Goal: Task Accomplishment & Management: Use online tool/utility

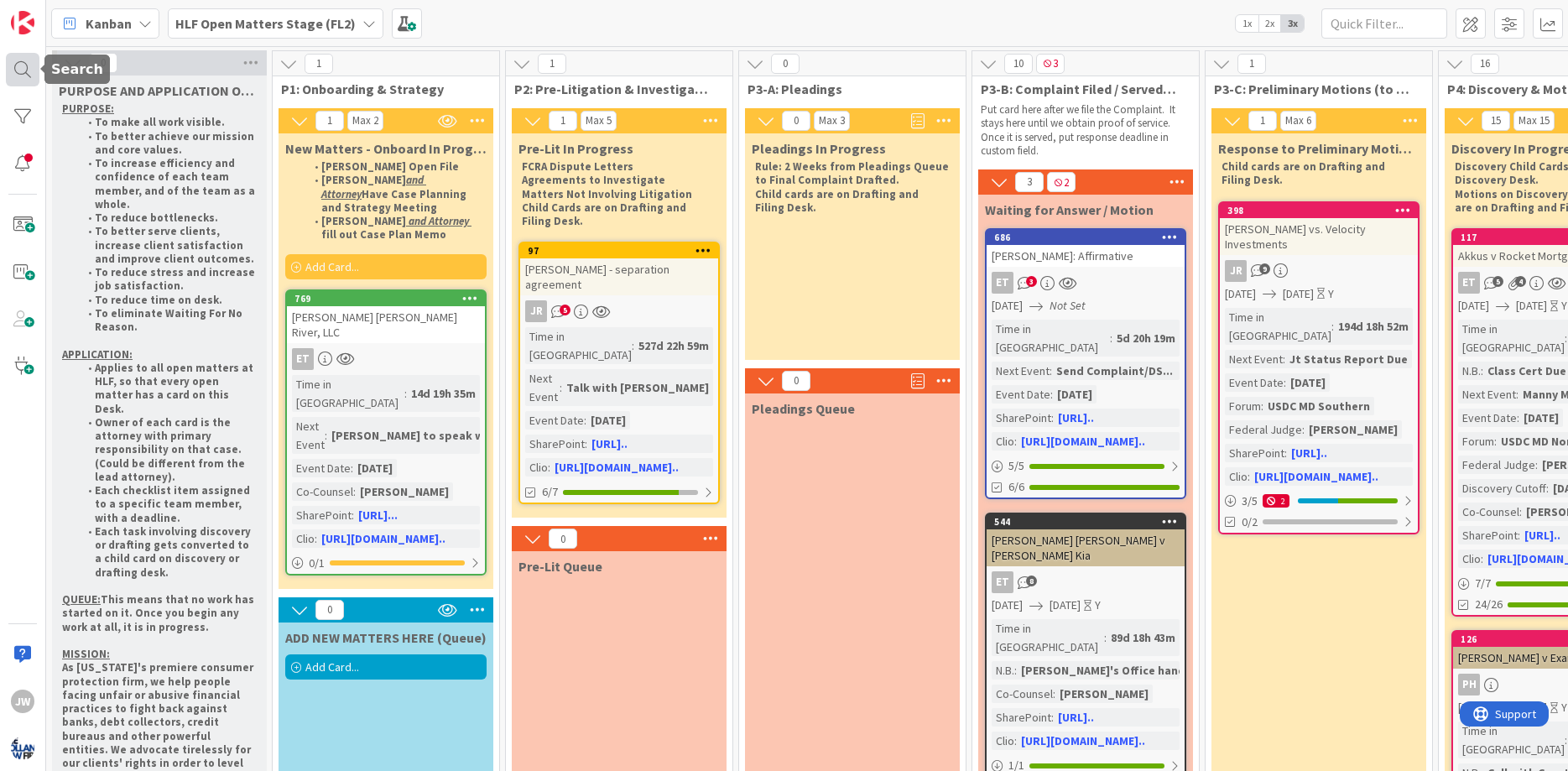
click at [19, 78] on div at bounding box center [23, 69] width 34 height 34
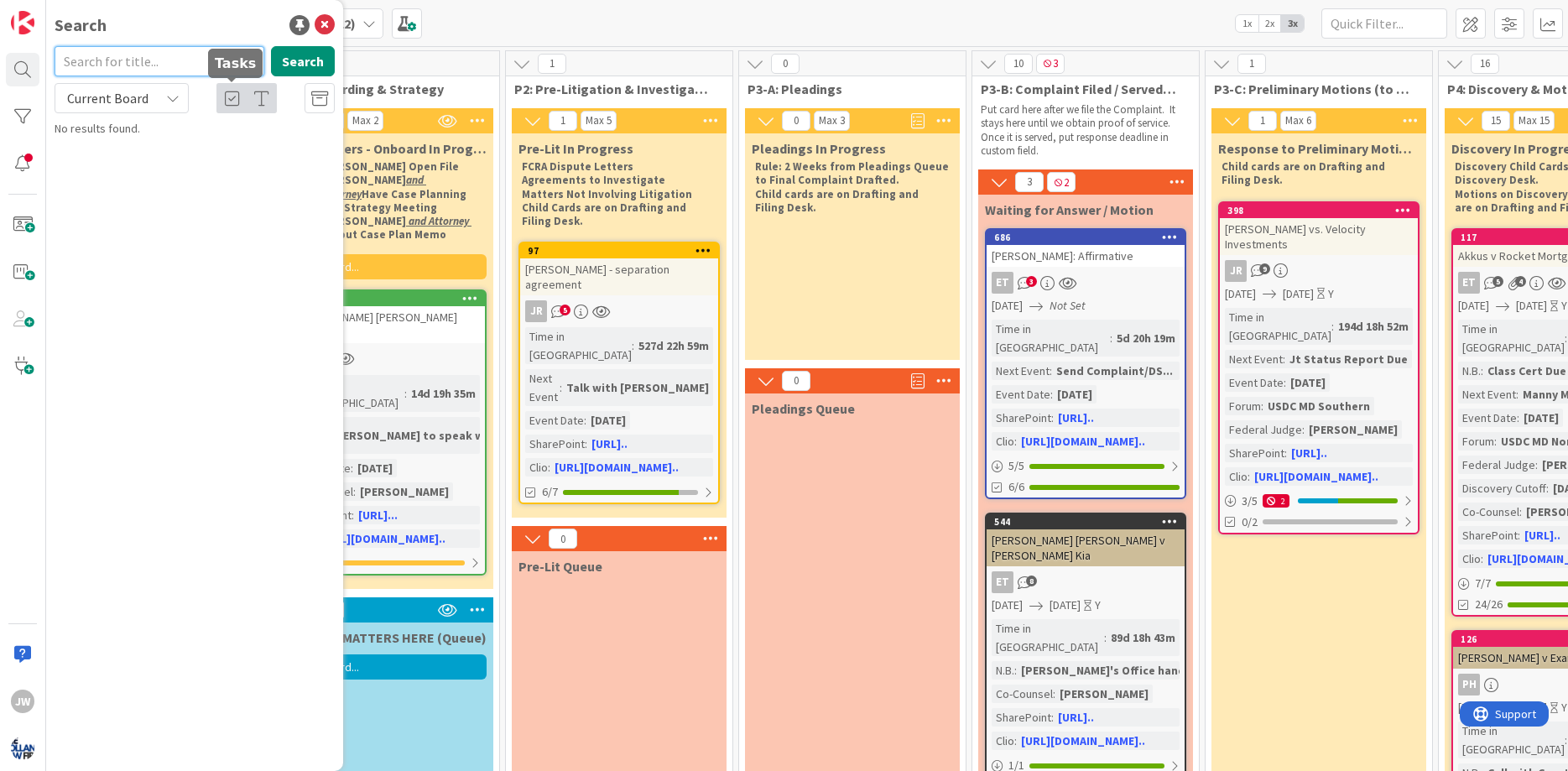
click at [218, 66] on input "text" at bounding box center [159, 62] width 209 height 30
type input "[PERSON_NAME]"
click at [327, 26] on icon at bounding box center [324, 25] width 20 height 20
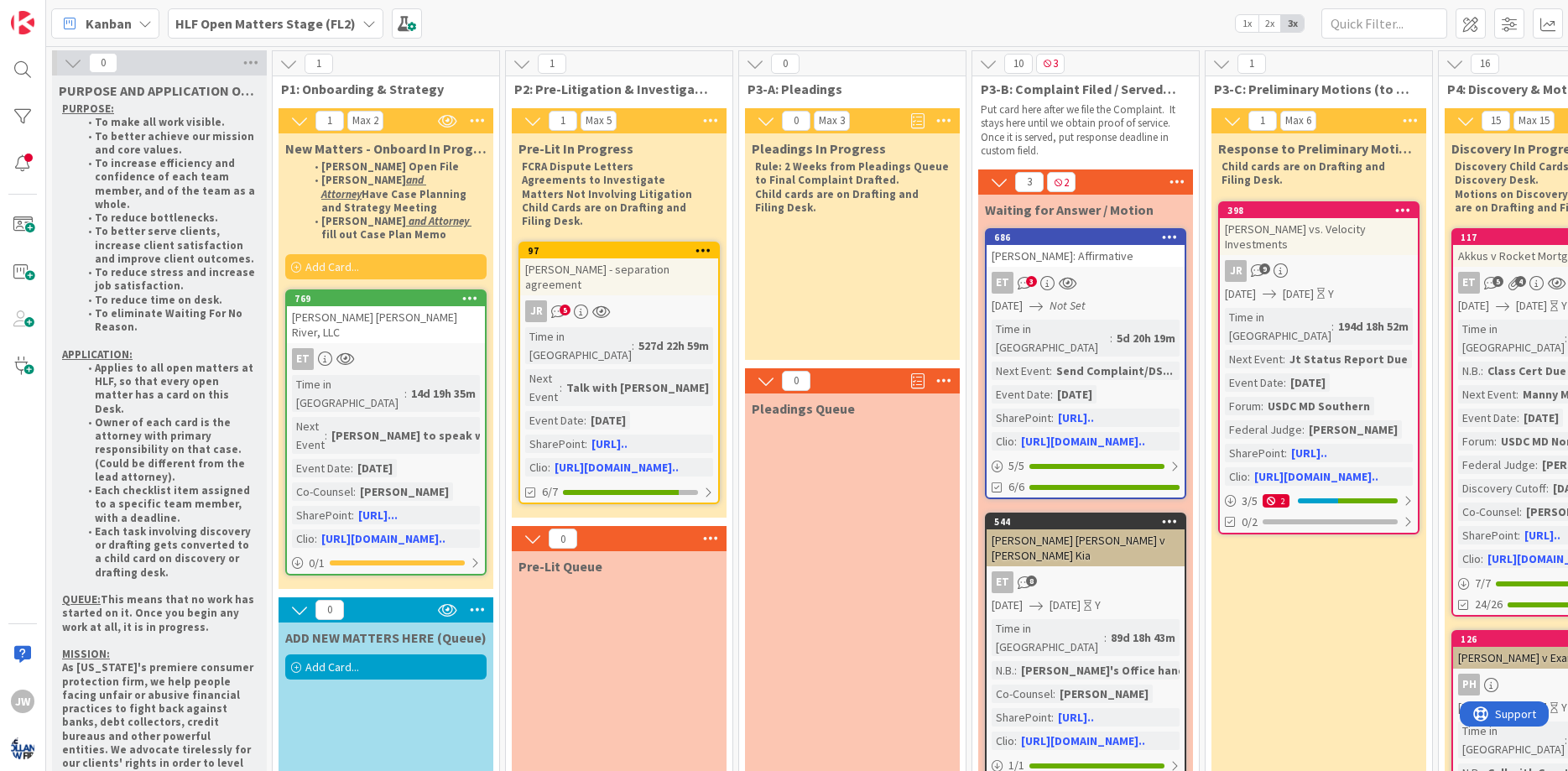
click at [393, 655] on div "Add Card..." at bounding box center [386, 667] width 201 height 25
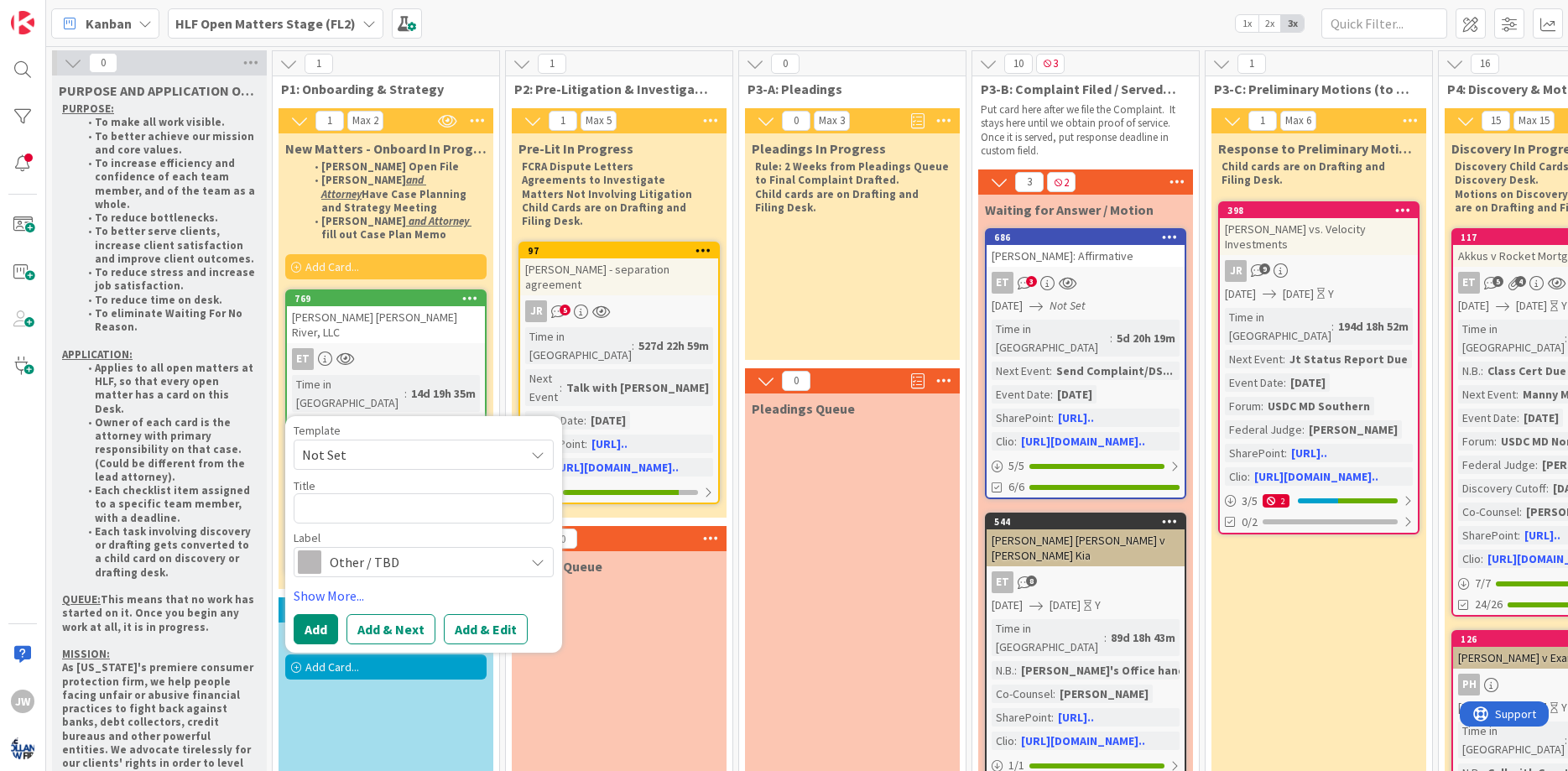
click at [347, 444] on span "Not Set" at bounding box center [406, 454] width 209 height 22
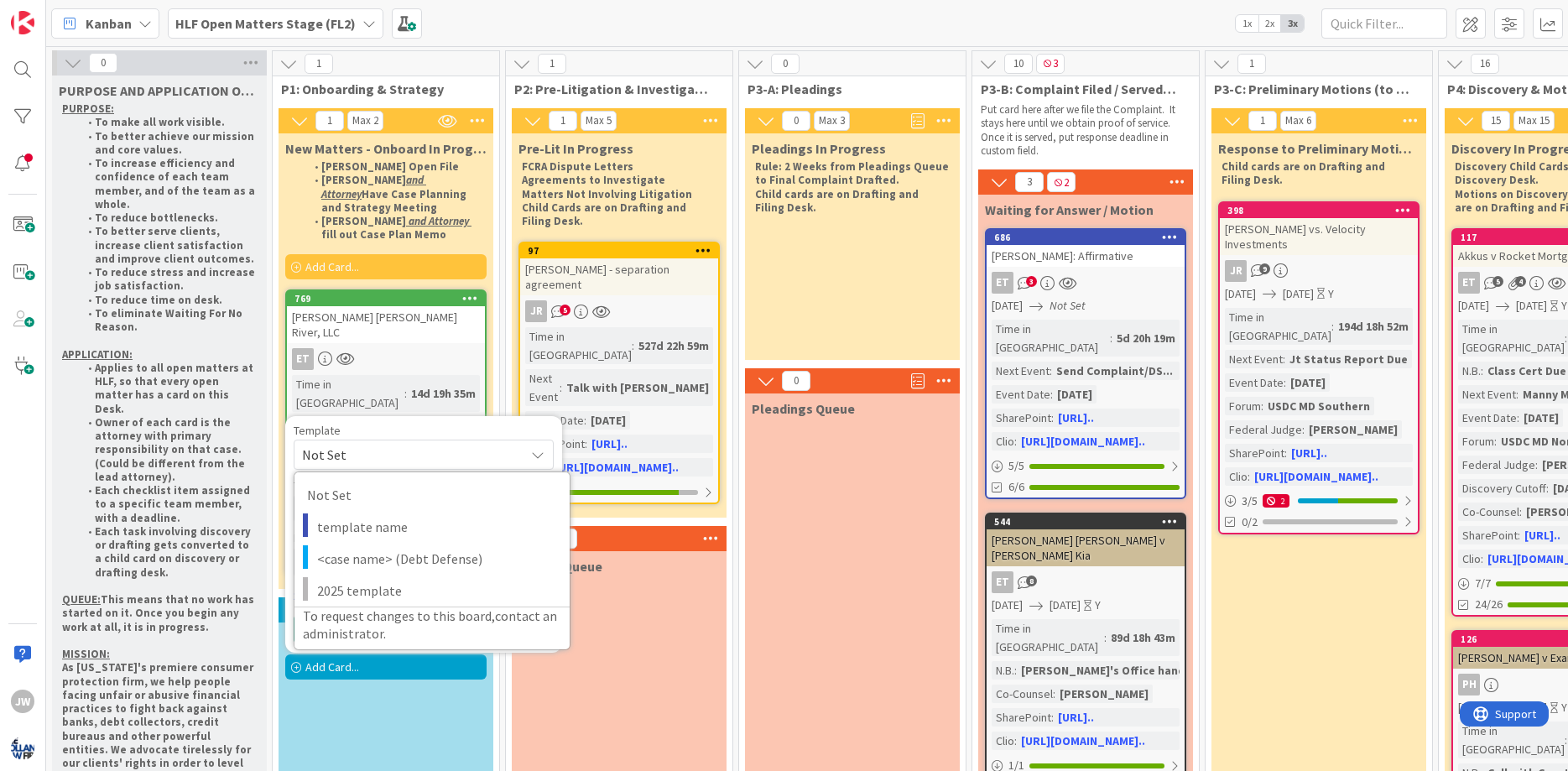
click at [347, 444] on span "Not Set" at bounding box center [406, 454] width 209 height 22
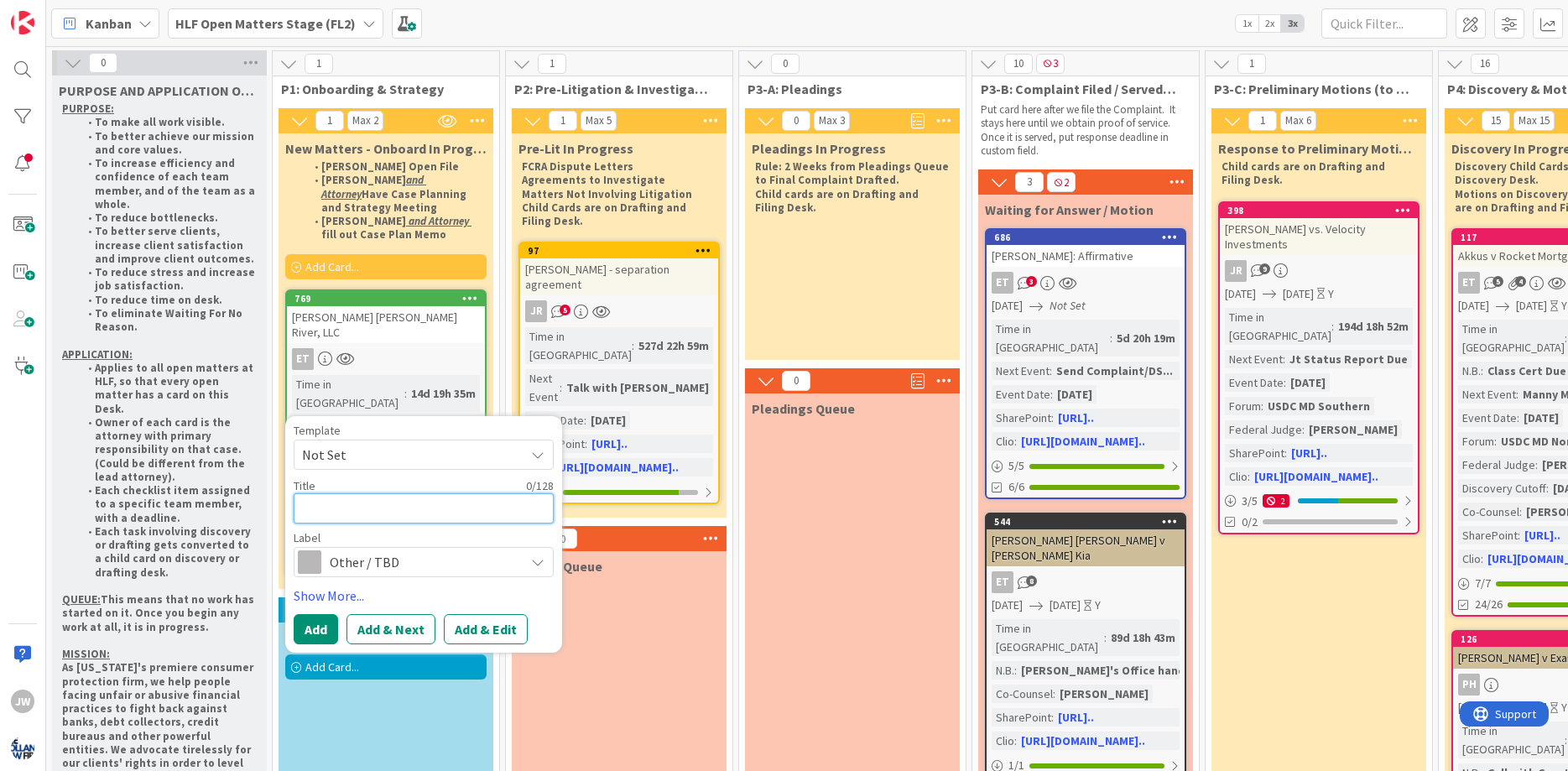
click at [367, 493] on textarea at bounding box center [423, 508] width 260 height 30
type textarea "x"
type textarea "M"
type textarea "x"
type textarea "Ma"
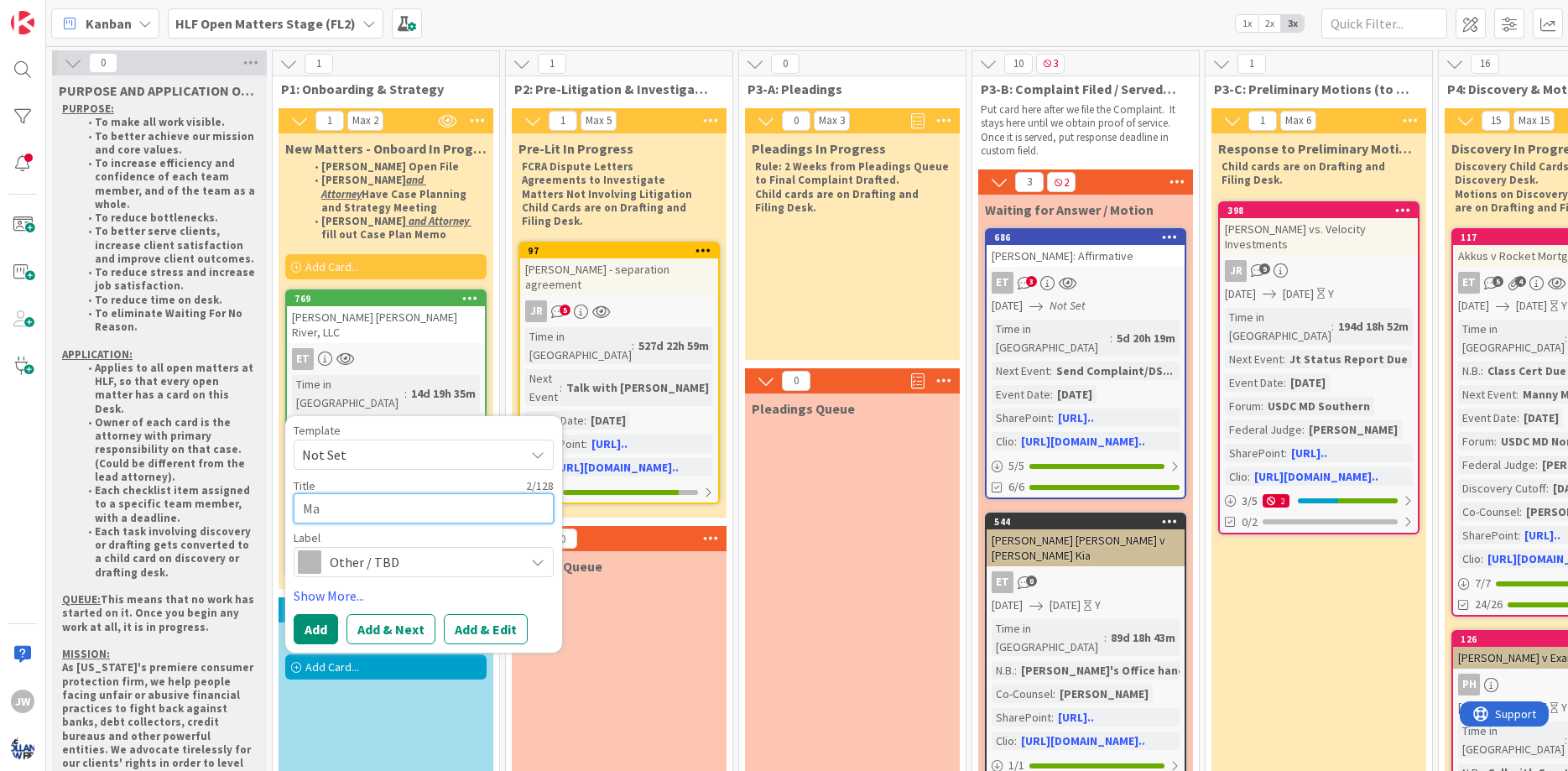
type textarea "x"
type textarea "Mar"
type textarea "x"
type textarea "Mars"
type textarea "x"
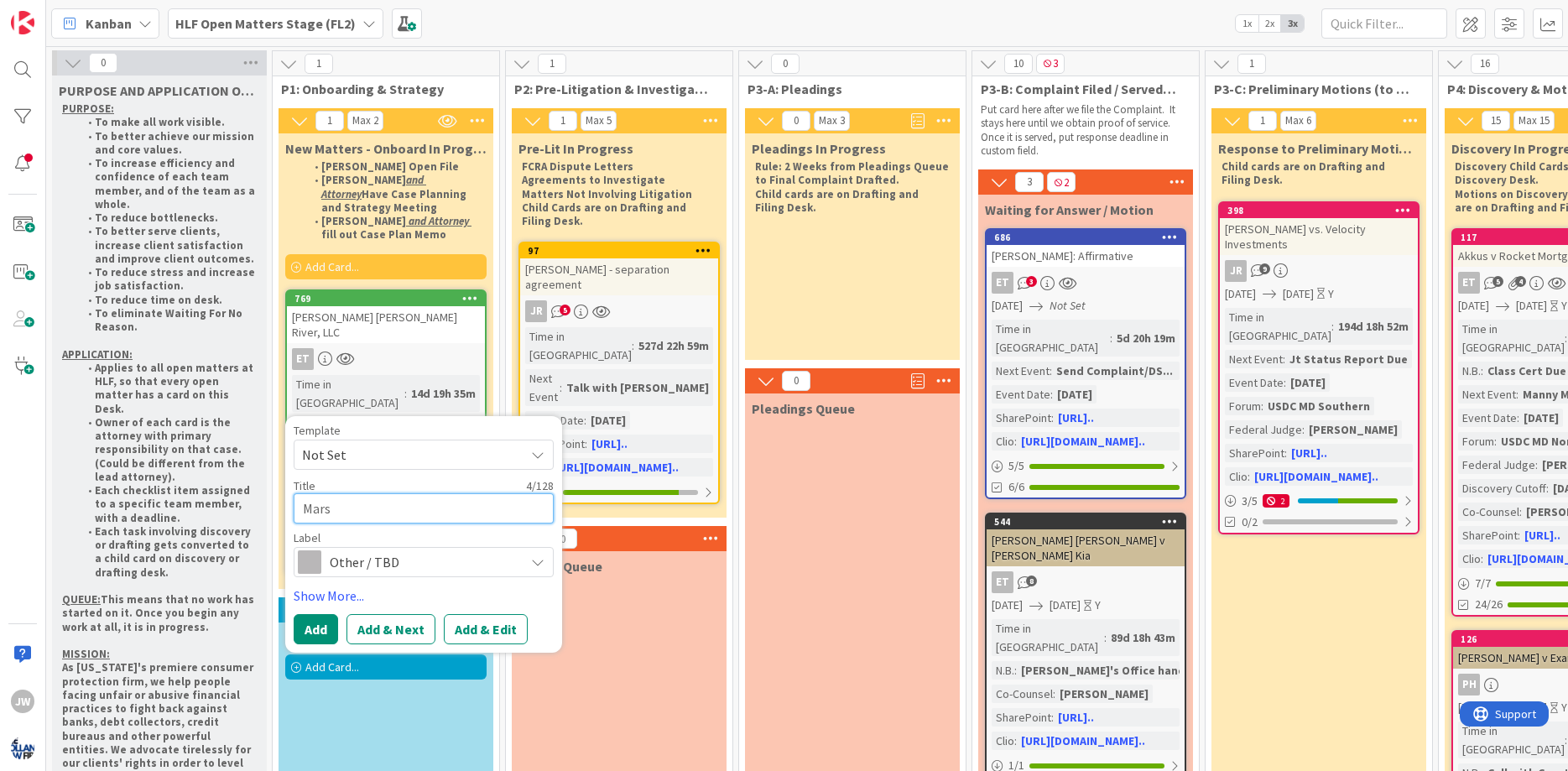
type textarea "Marsc"
type textarea "x"
type textarea "[PERSON_NAME]"
type textarea "x"
type textarea "Marschc"
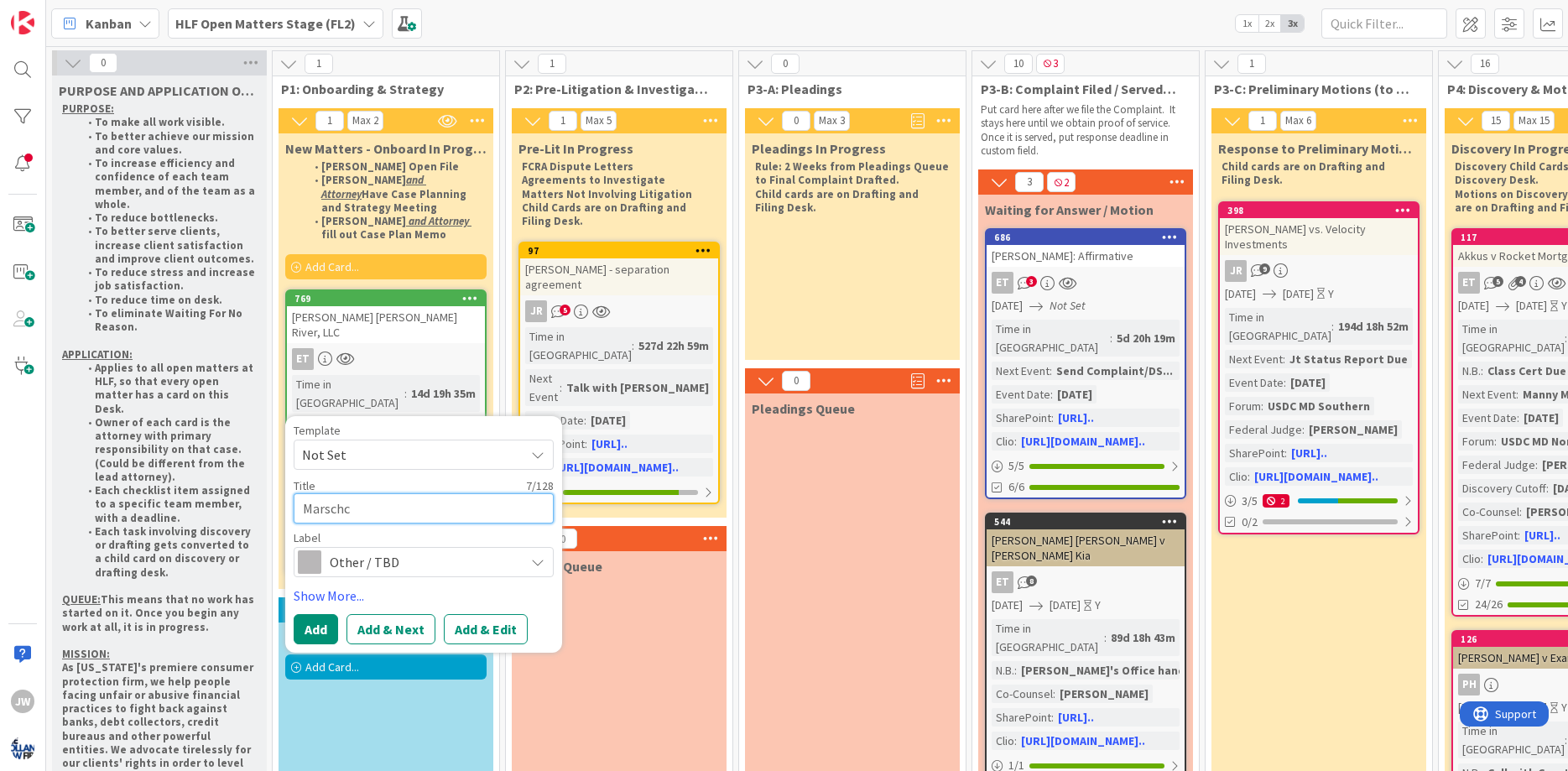
type textarea "x"
type textarea "Marschci"
type textarea "x"
type textarea "Marschcie"
type textarea "x"
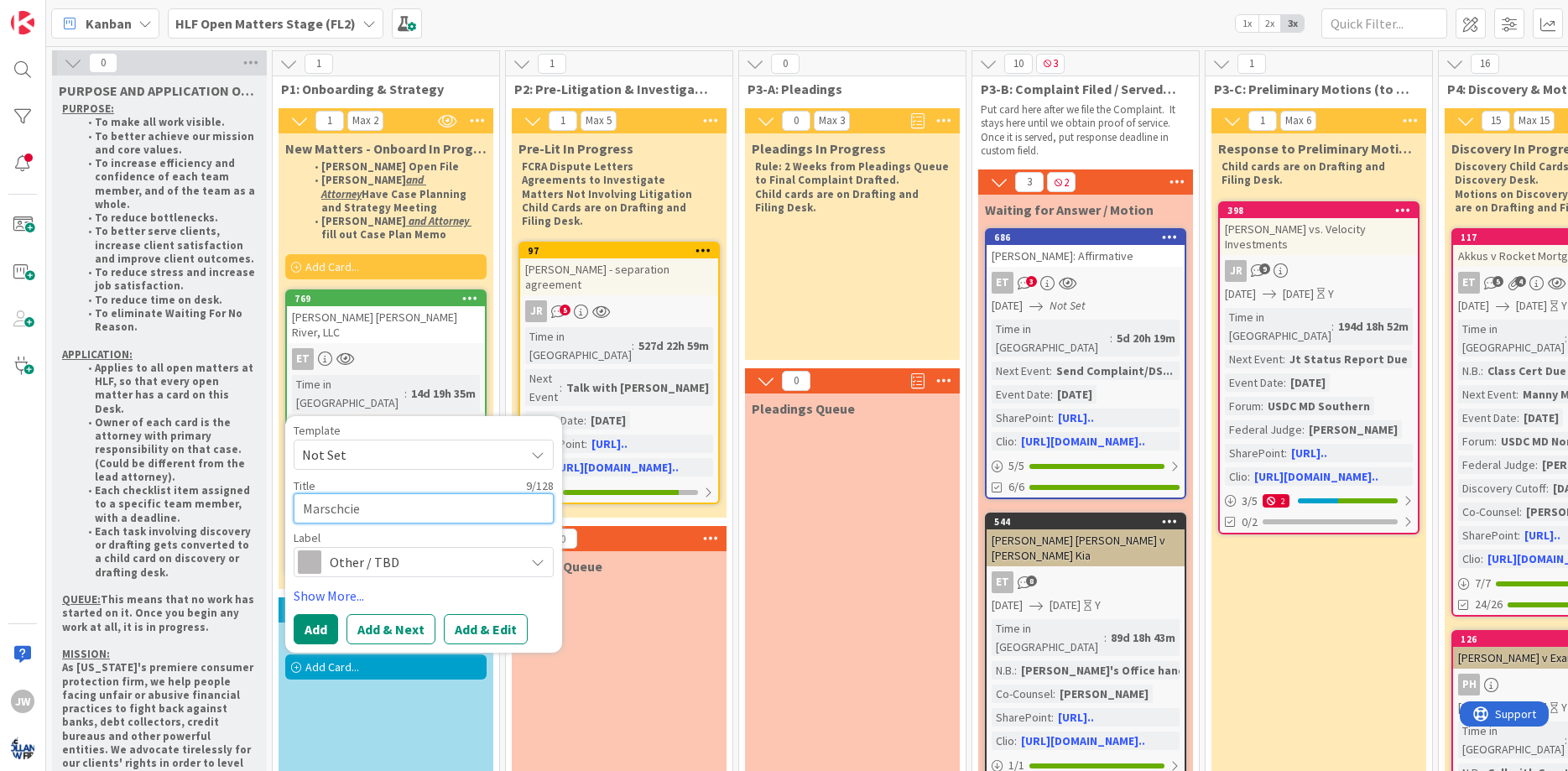
type textarea "Marschcien"
type textarea "x"
type textarea "Marschciene"
type textarea "x"
type textarea "Marschciene"
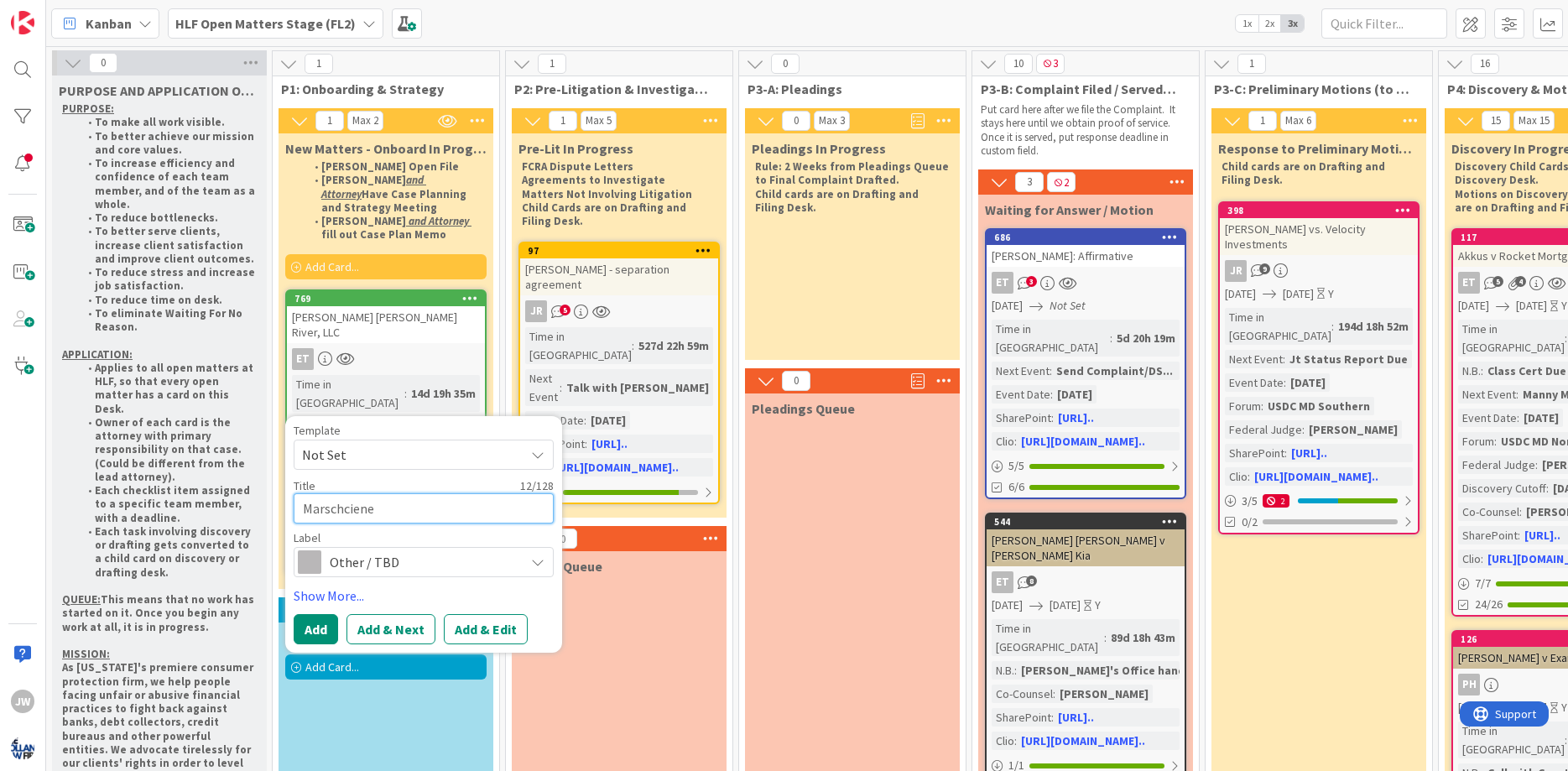
type textarea "x"
type textarea "Marschciene H"
type textarea "x"
type textarea "Marschciene He"
type textarea "x"
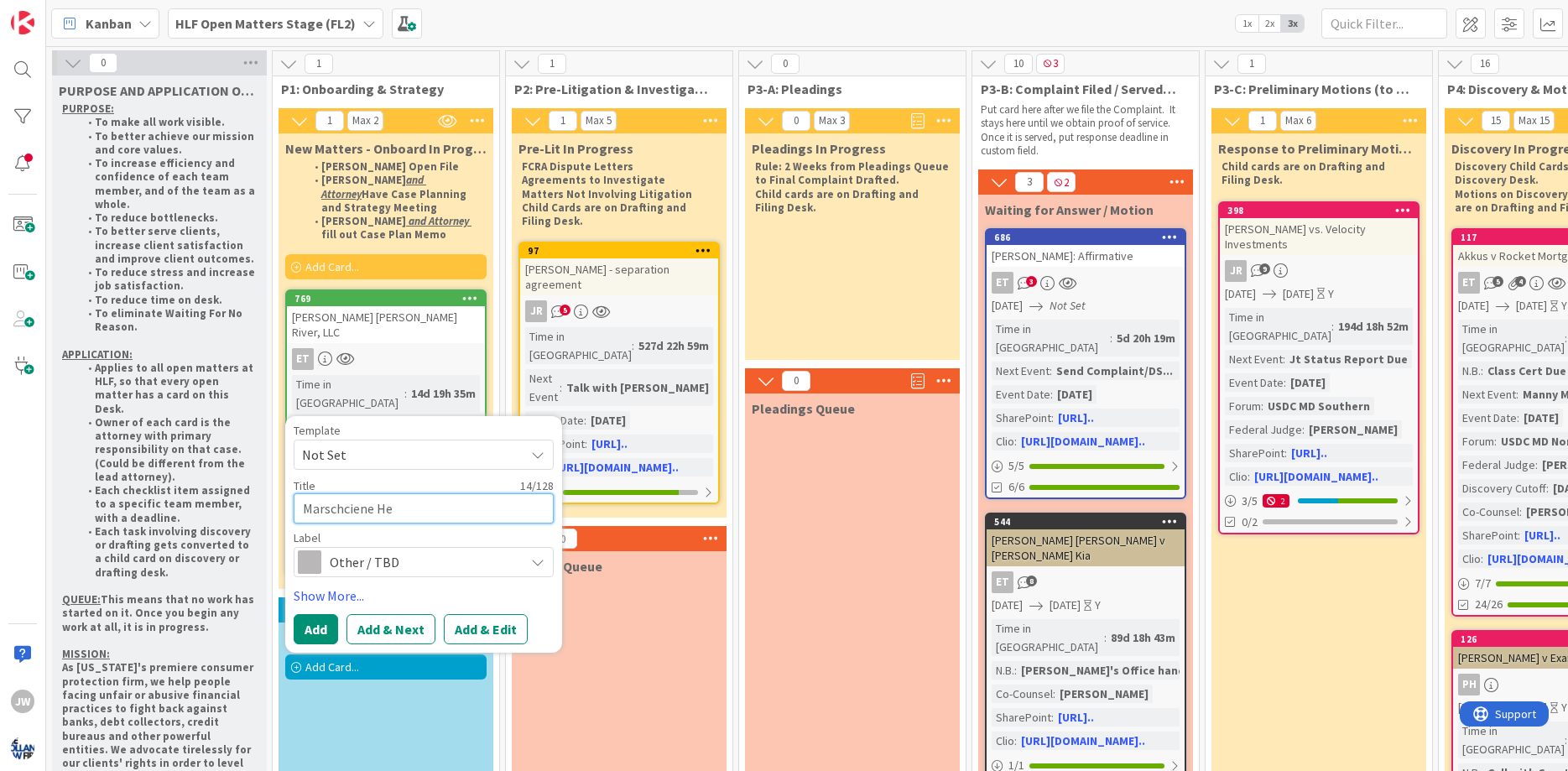
type textarea "Marschciene Hen"
type textarea "x"
type textarea "Marschciene Hend"
type textarea "x"
type textarea "Marschciene Hendr"
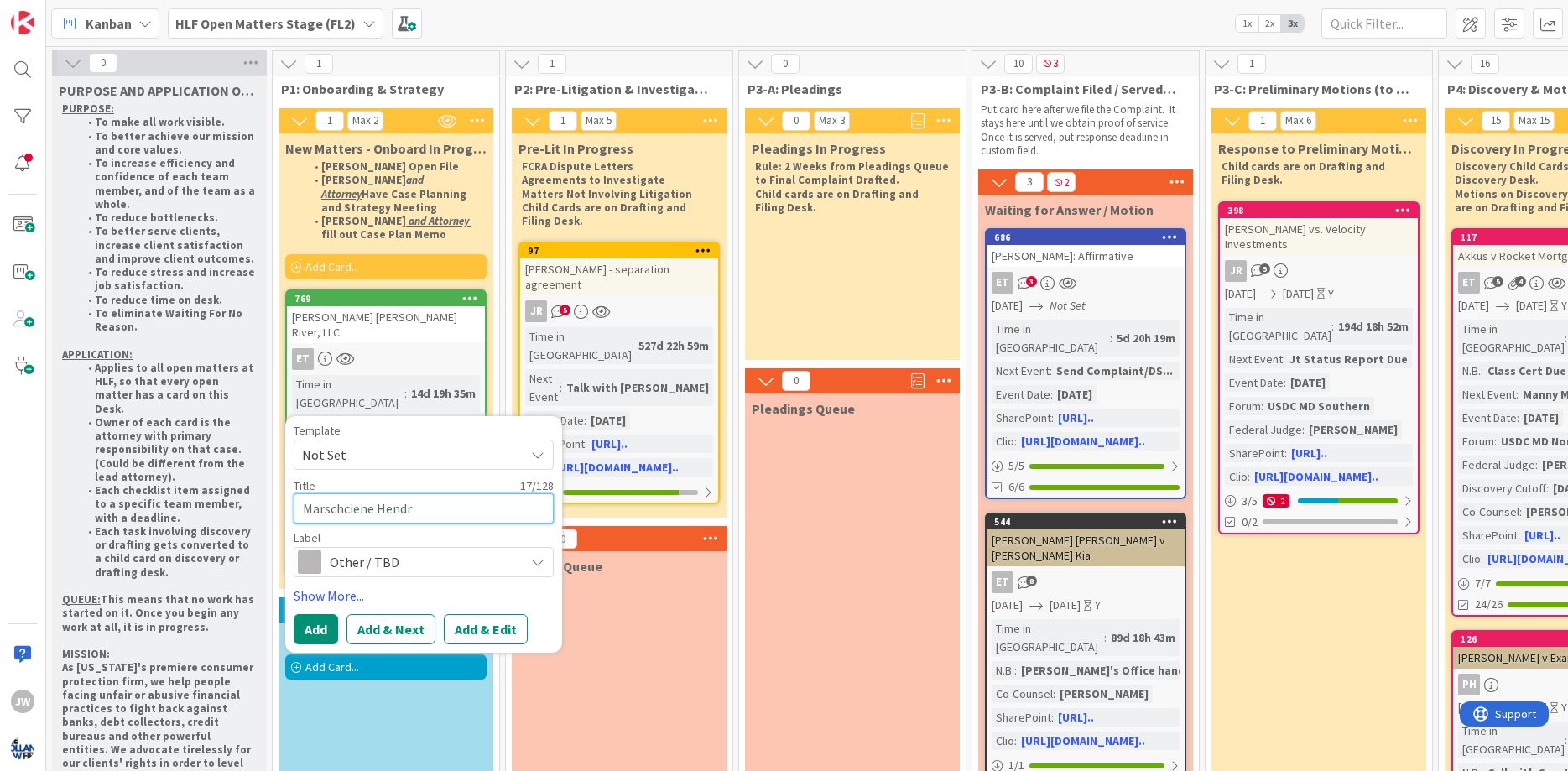
type textarea "x"
type textarea "Marschciene Hendri"
type textarea "x"
type textarea "Marschciene [PERSON_NAME]"
click at [470, 614] on button "Add & Edit" at bounding box center [485, 629] width 84 height 30
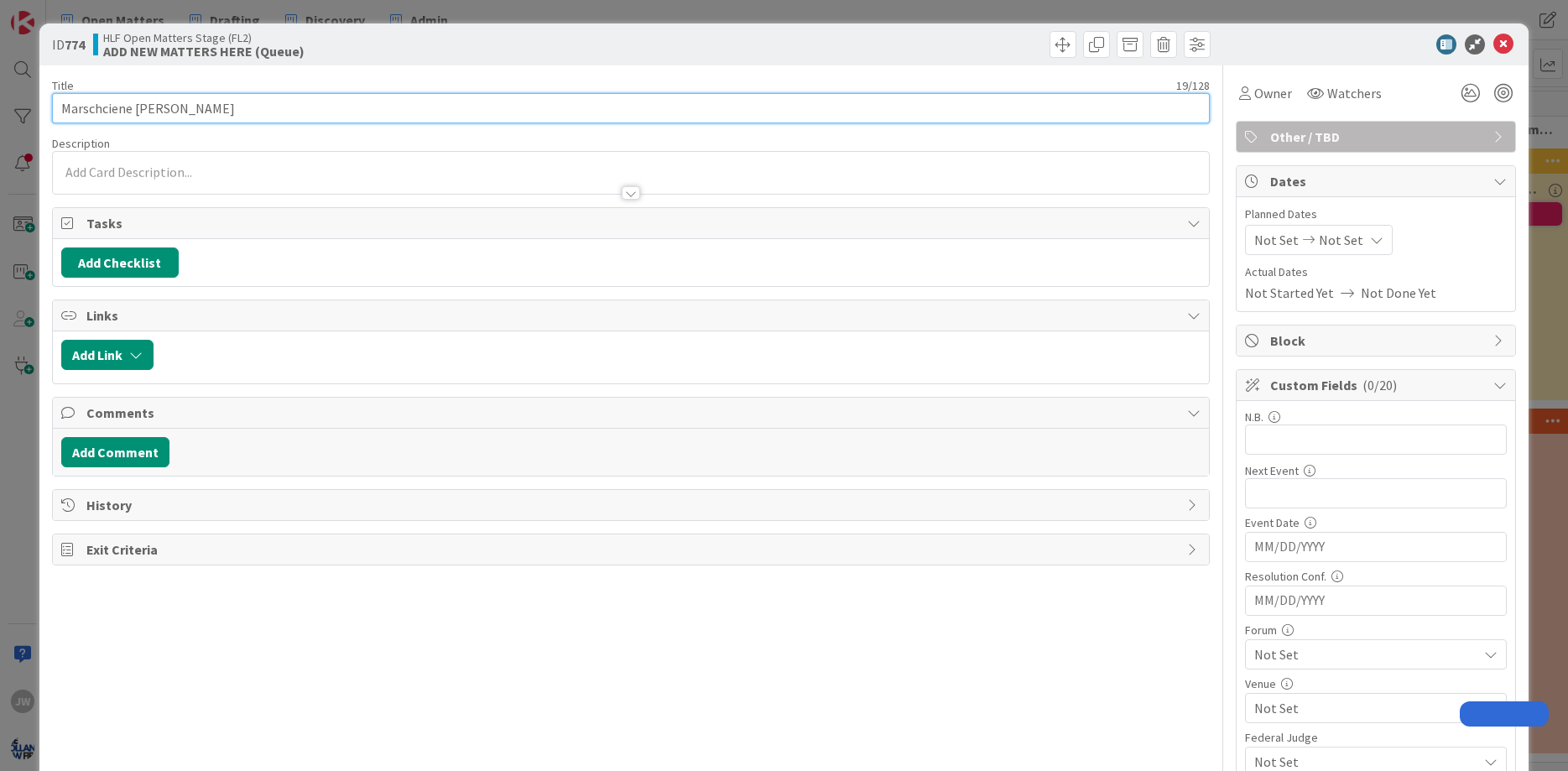
click at [93, 110] on input "Marschciene [PERSON_NAME]" at bounding box center [631, 108] width 1158 height 30
type input "Marshciene Hendrix"
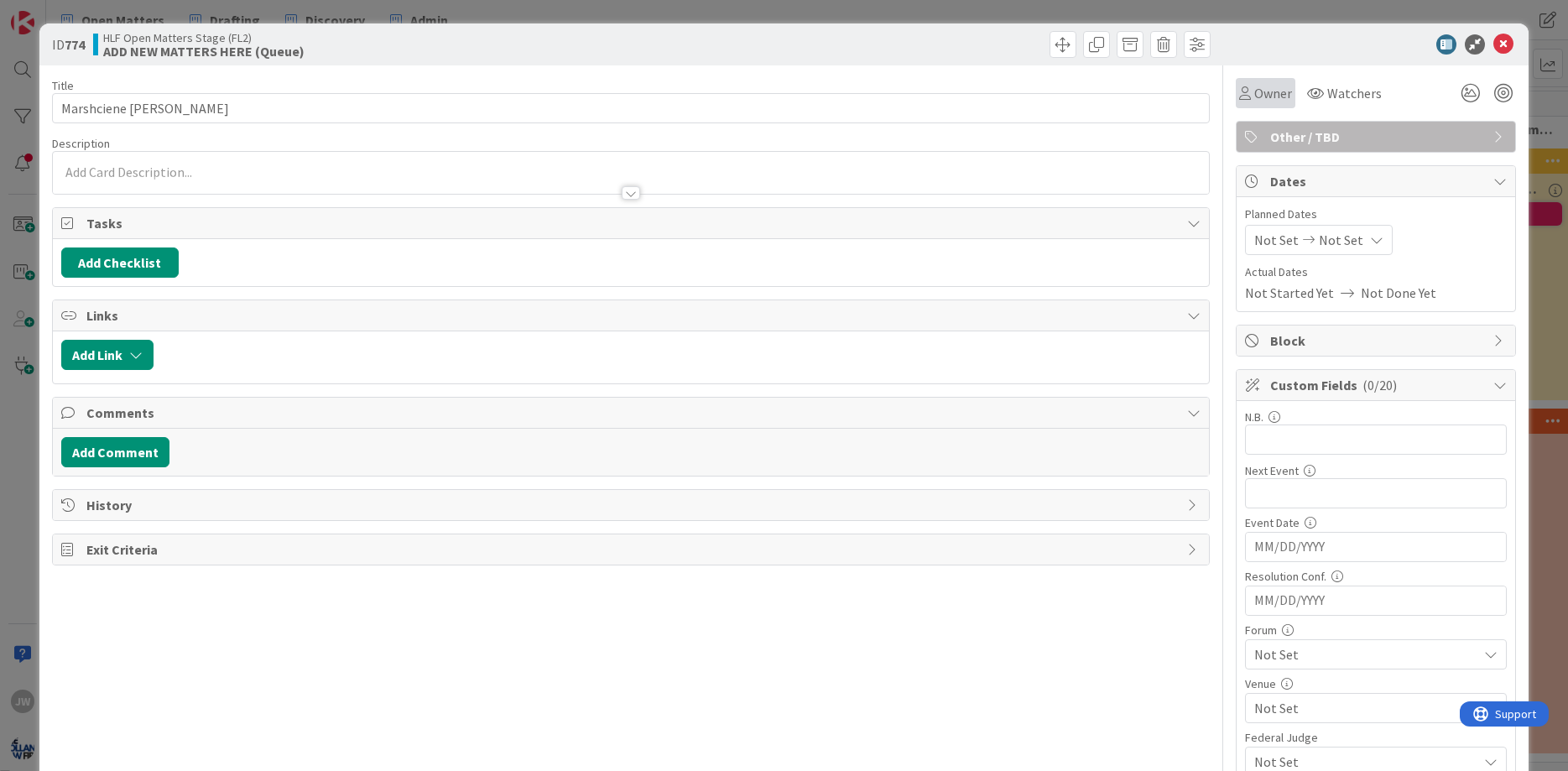
click at [1253, 99] on div "Owner" at bounding box center [1265, 93] width 53 height 20
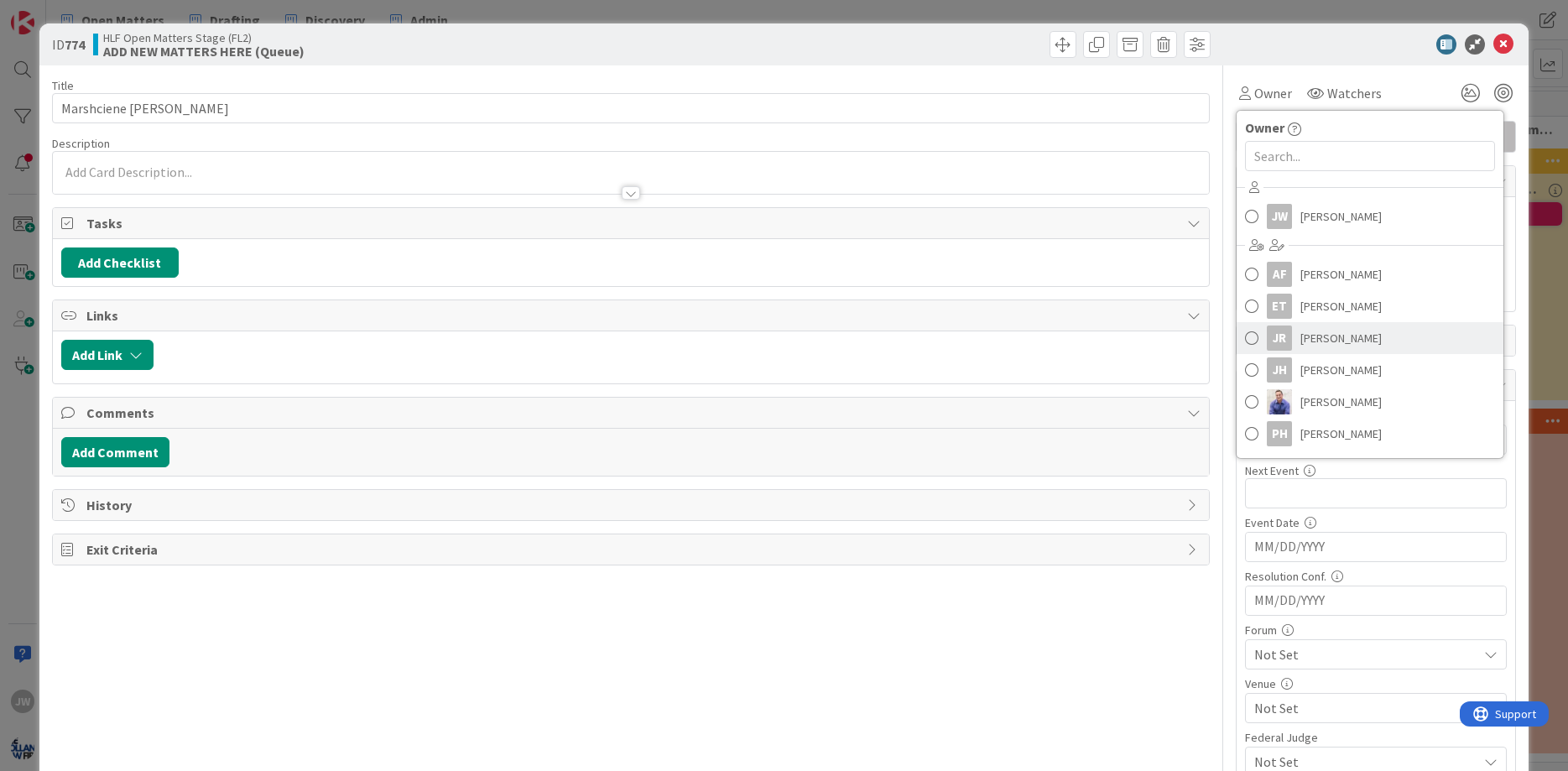
click at [1320, 327] on span "Jessica Russell" at bounding box center [1341, 337] width 81 height 25
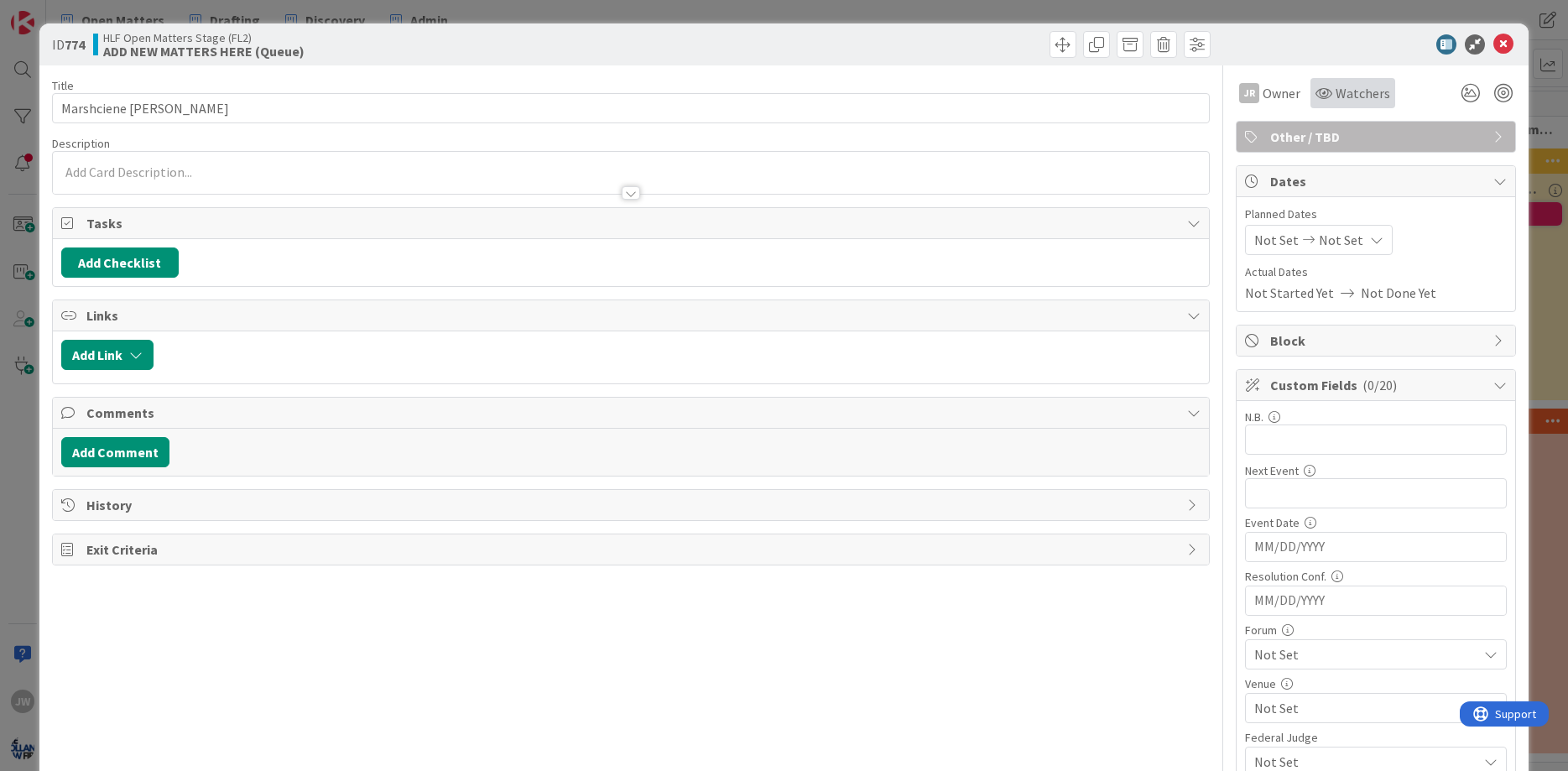
click at [1328, 96] on icon at bounding box center [1323, 93] width 17 height 14
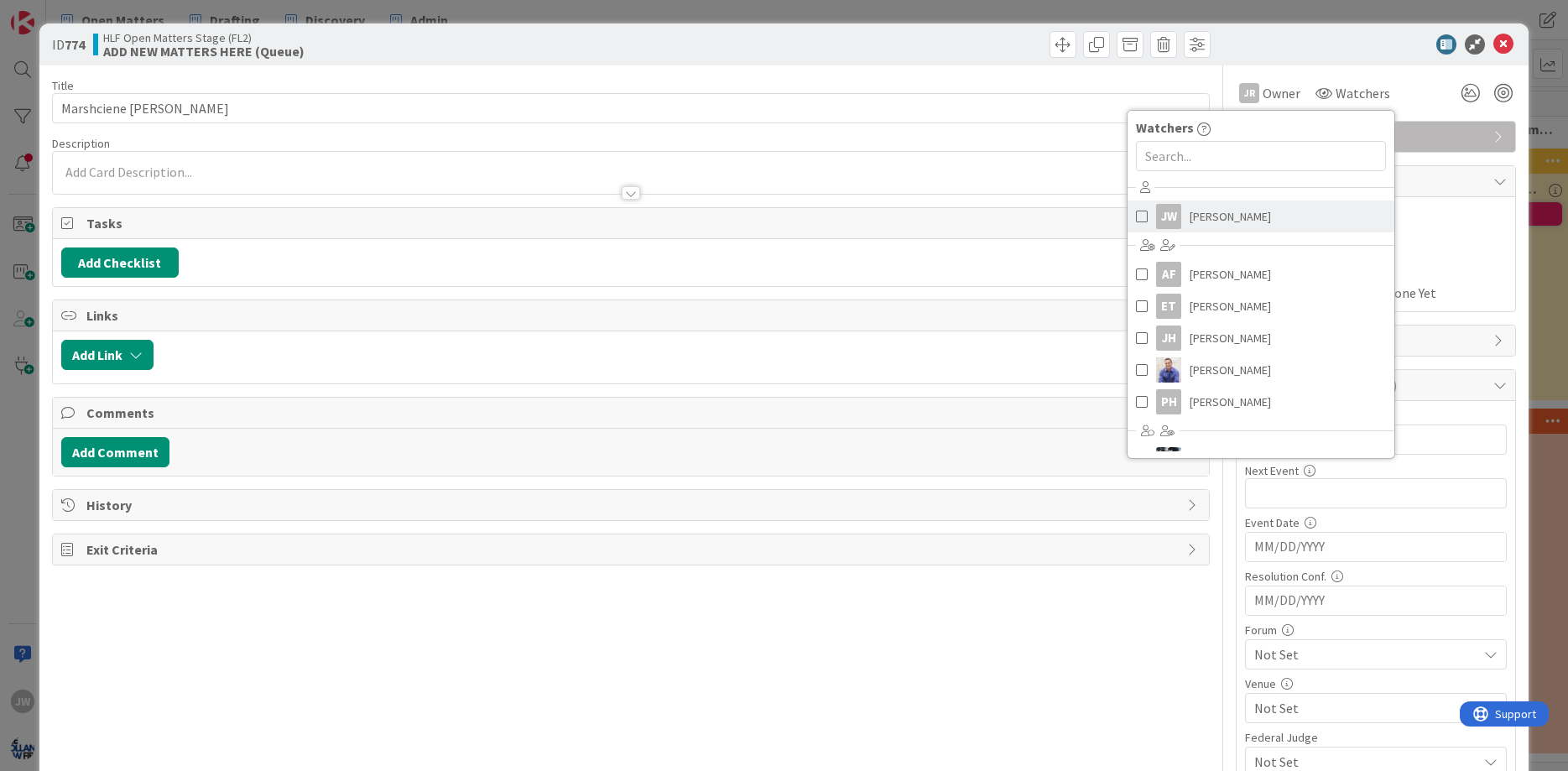
click at [1303, 220] on link "JW Jamie White" at bounding box center [1261, 216] width 267 height 32
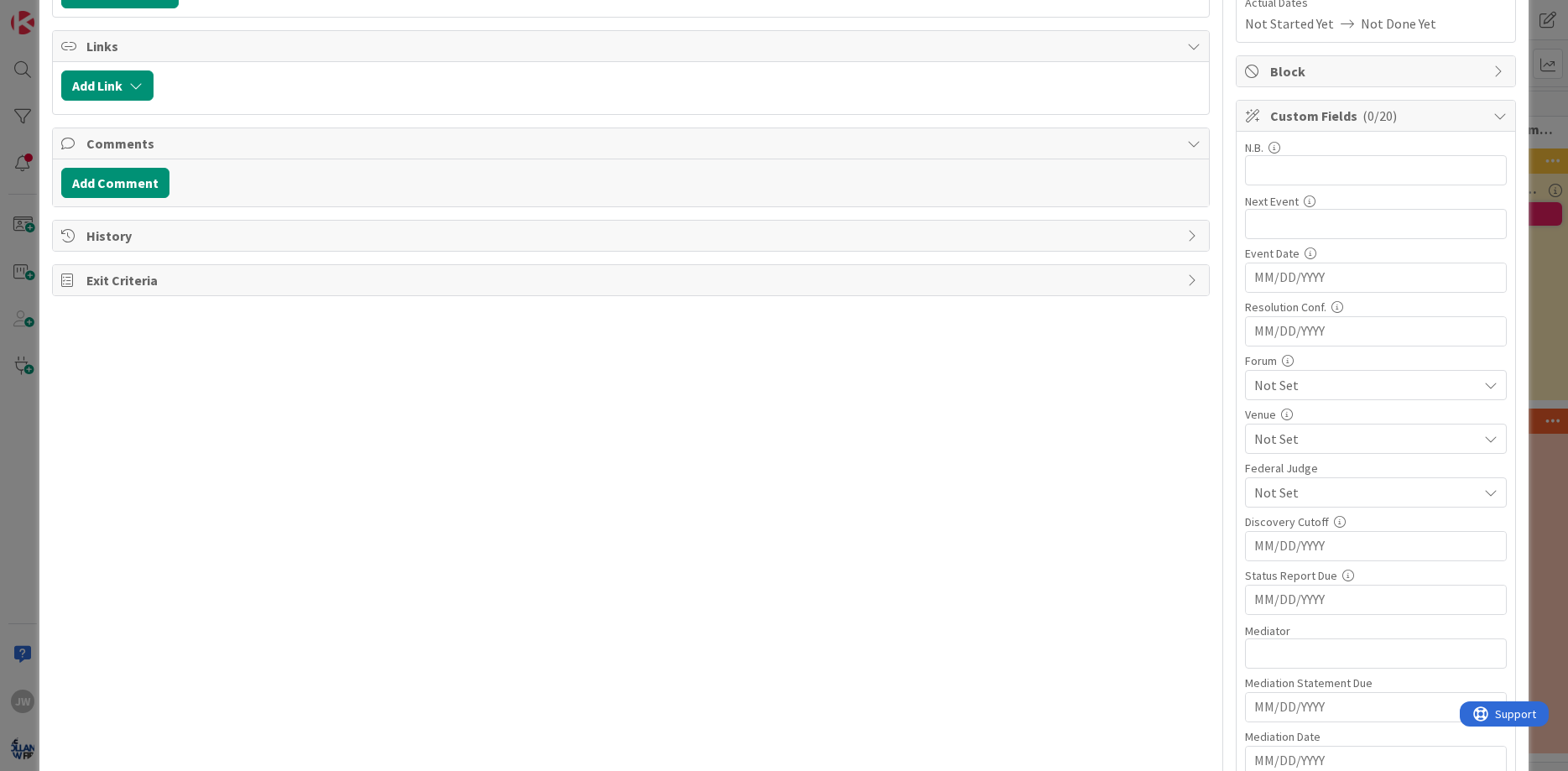
scroll to position [403, 0]
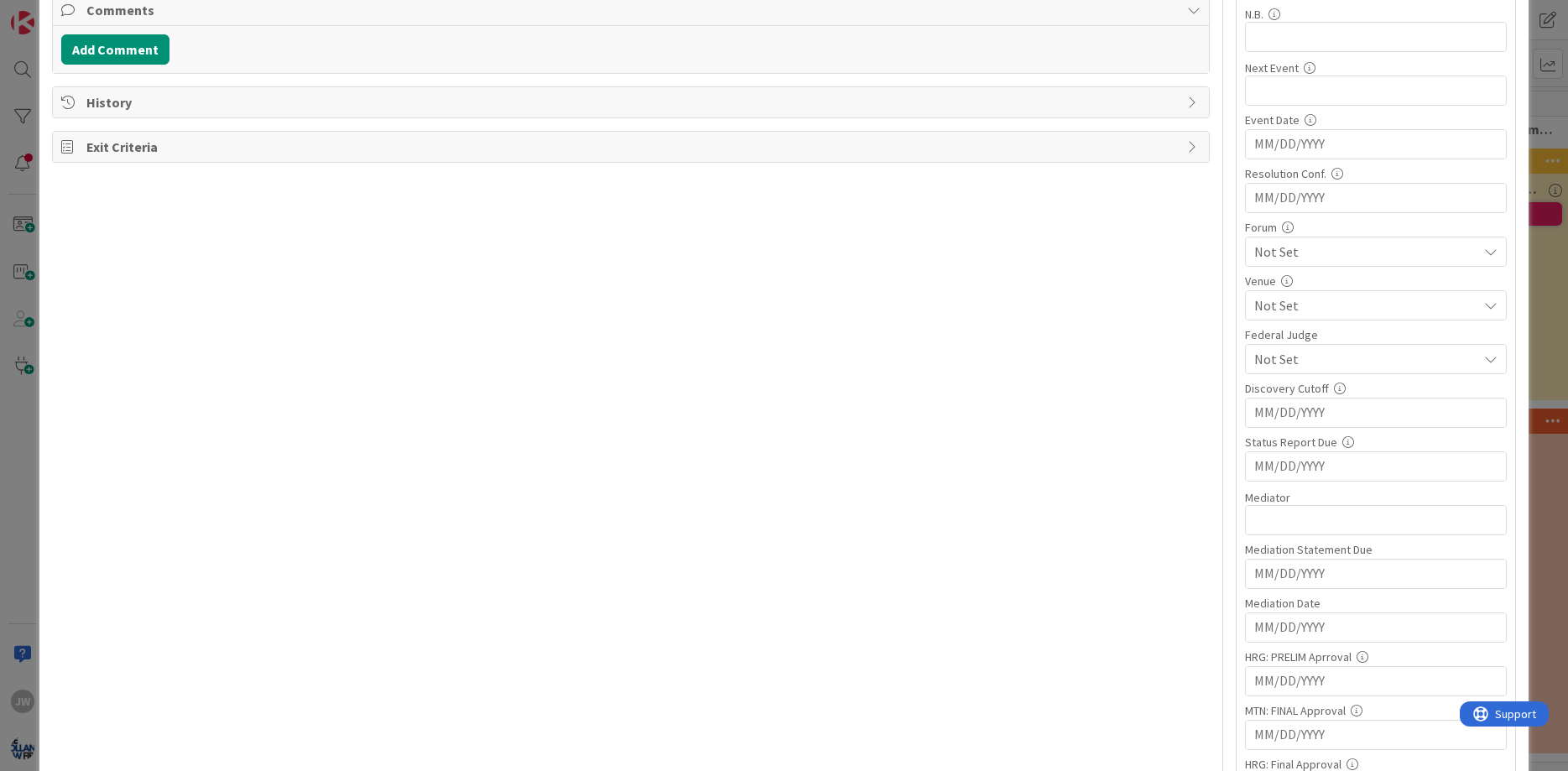
click at [1275, 292] on div "Not Set" at bounding box center [1376, 306] width 262 height 30
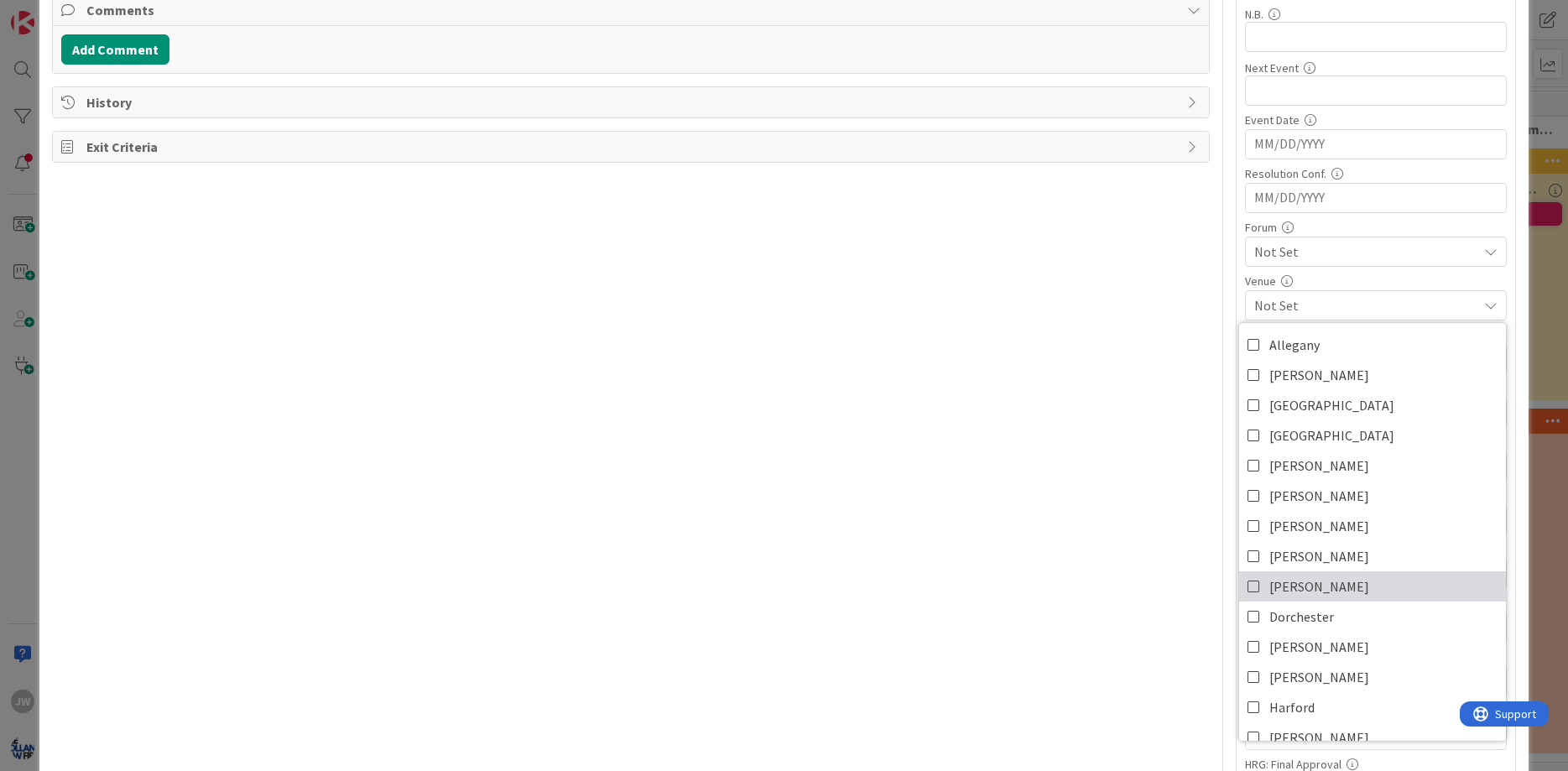
click at [1310, 584] on span "Charles" at bounding box center [1319, 586] width 100 height 25
click at [1272, 259] on span "Not Set" at bounding box center [1365, 252] width 223 height 20
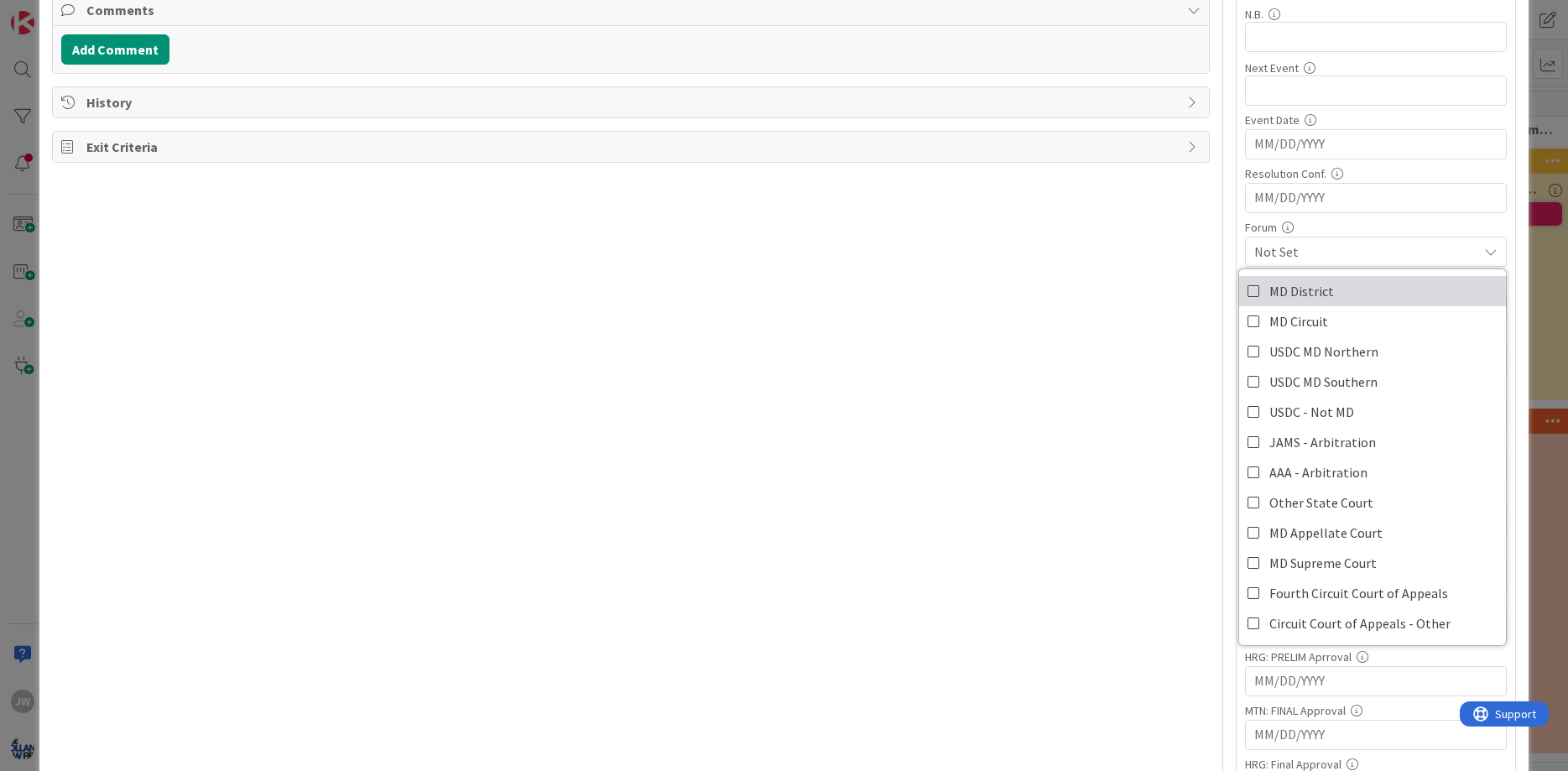
click at [1275, 298] on span "MD District" at bounding box center [1301, 291] width 64 height 25
click at [1229, 323] on div "Title 18 / 128 Marshciene Hendrix Description JR Owner JW Other / TBD Tasks Add…" at bounding box center [784, 776] width 1465 height 2227
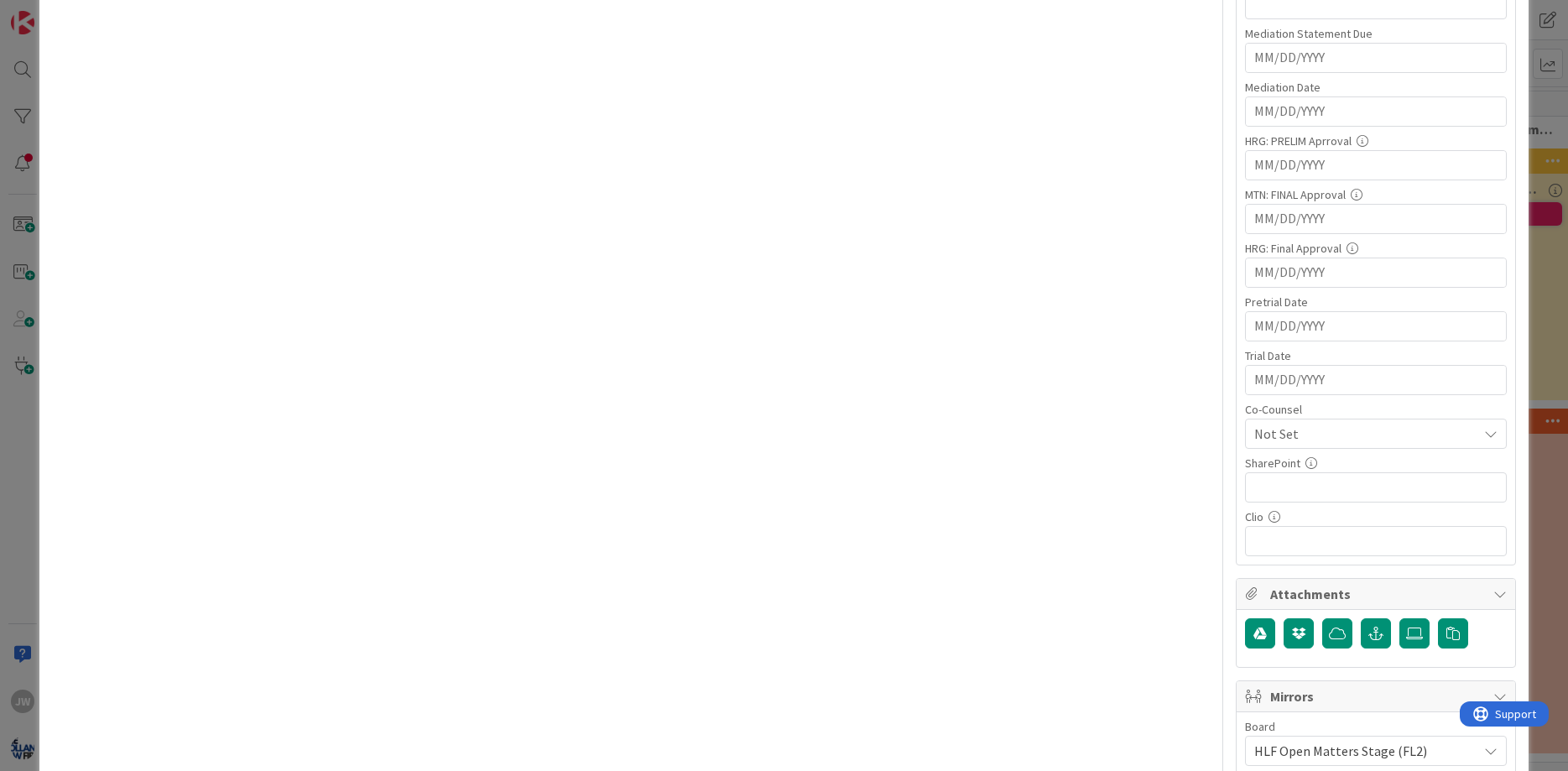
scroll to position [1107, 0]
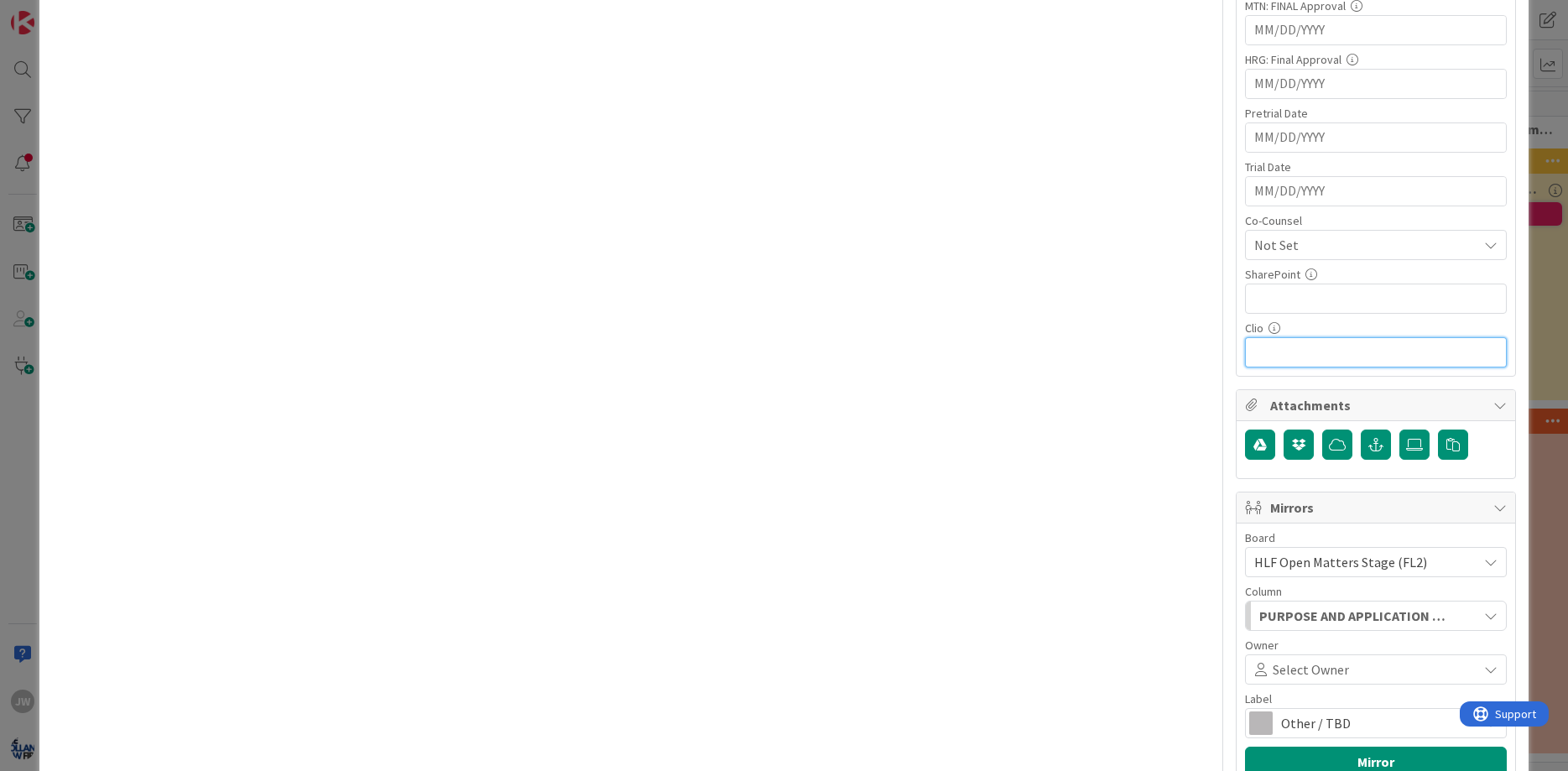
click at [1286, 348] on input "text" at bounding box center [1376, 352] width 262 height 30
paste input "https://app.clio.com/nc/#/matters/1834757545/documents"
type input "https://app.clio.com/nc/#/matters/1834757545/documents"
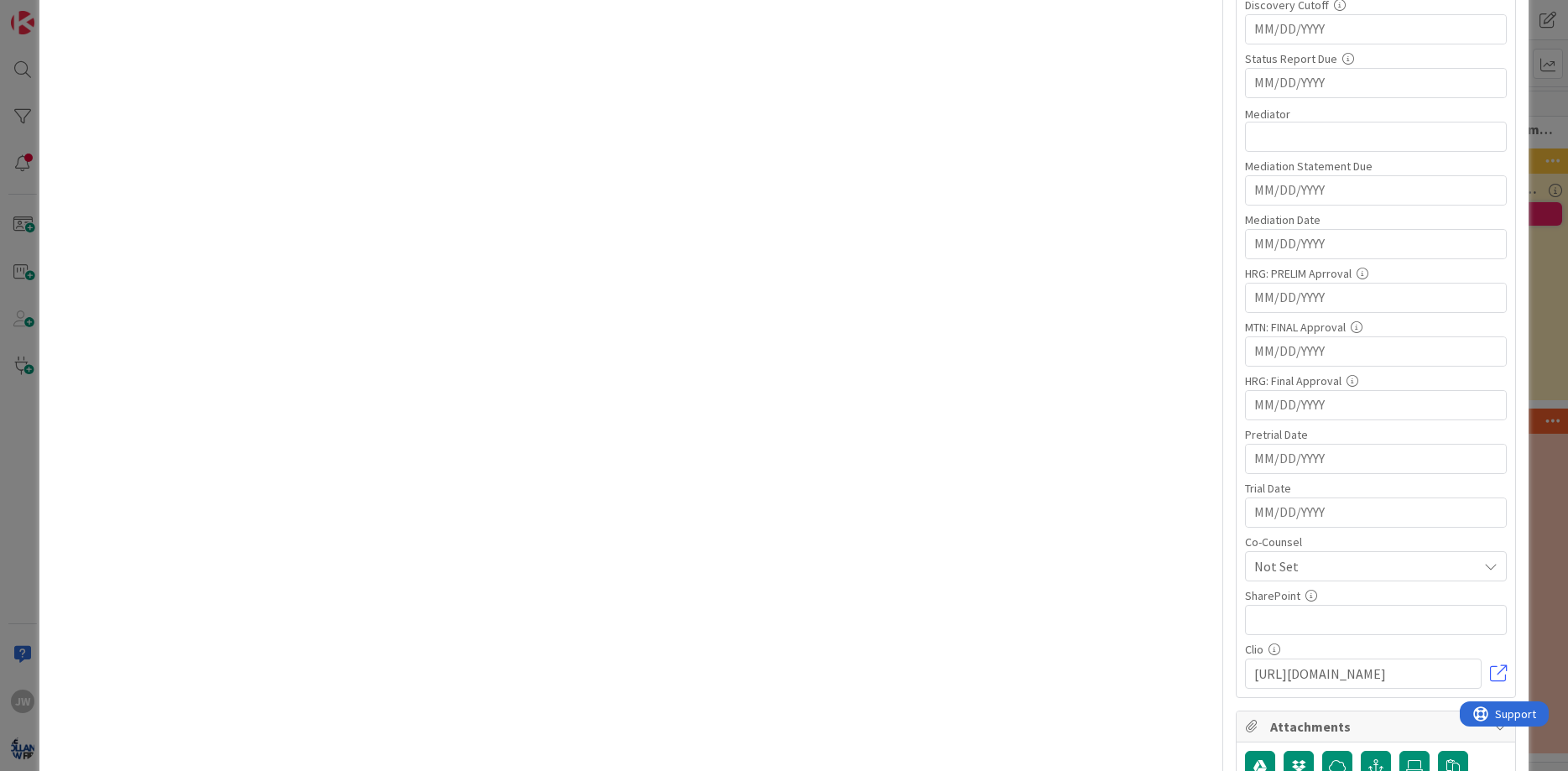
scroll to position [1007, 0]
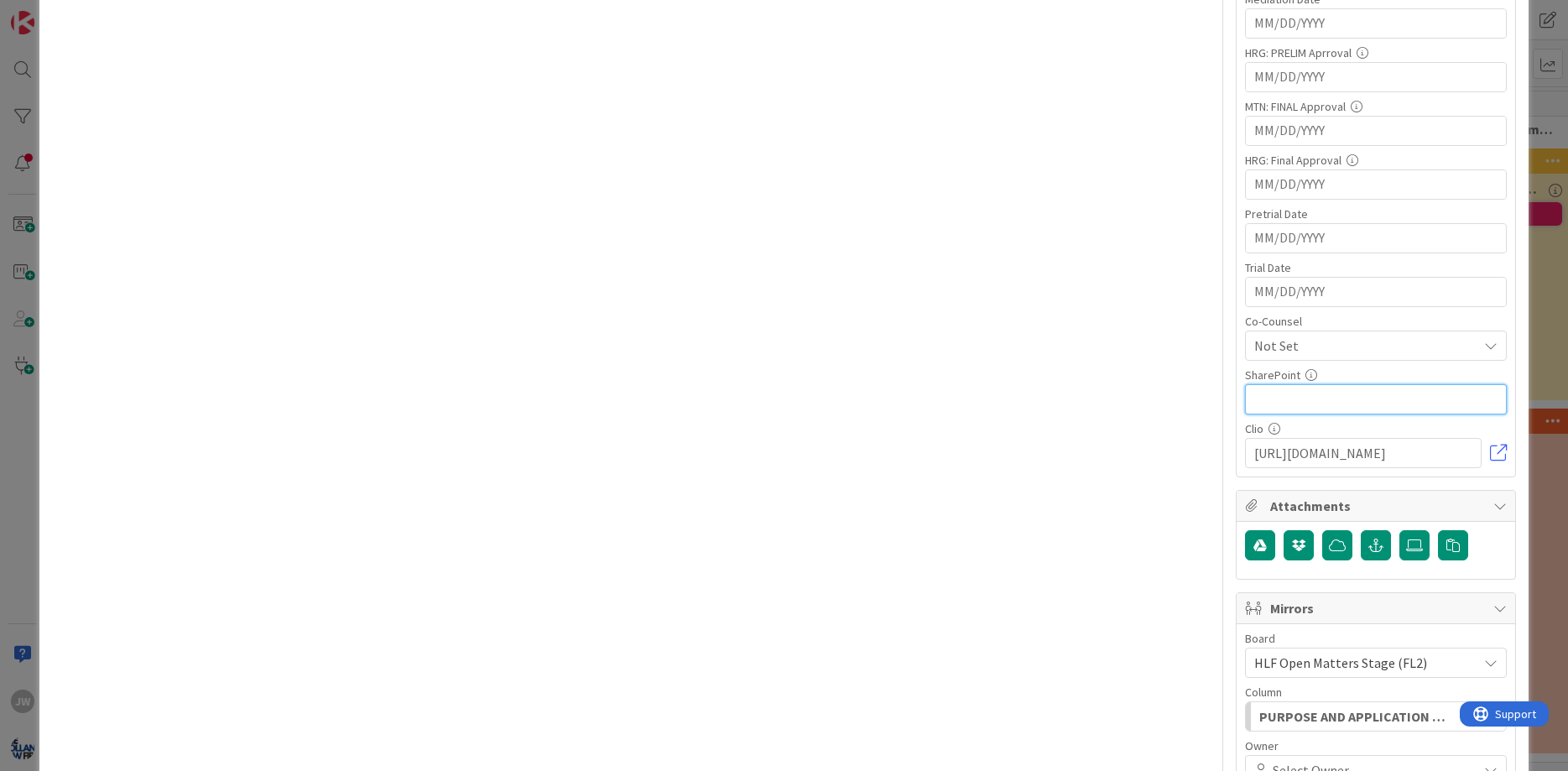
click at [1273, 404] on input "text" at bounding box center [1376, 399] width 262 height 30
paste input "https://hollandlawfirm.sharepoint.com/:f:/s/Company/ElO5DJKAvj9FkNw2BHjTv-AB9T9…"
type input "https://hollandlawfirm.sharepoint.com/:f:/s/Company/ElO5DJKAvj9FkNw2BHjTv-AB9T9…"
click at [1236, 393] on div "Title 18 / 128 Marshciene Hendrix Description JR Owner JW Other / TBD Tasks Add…" at bounding box center [784, 172] width 1465 height 2227
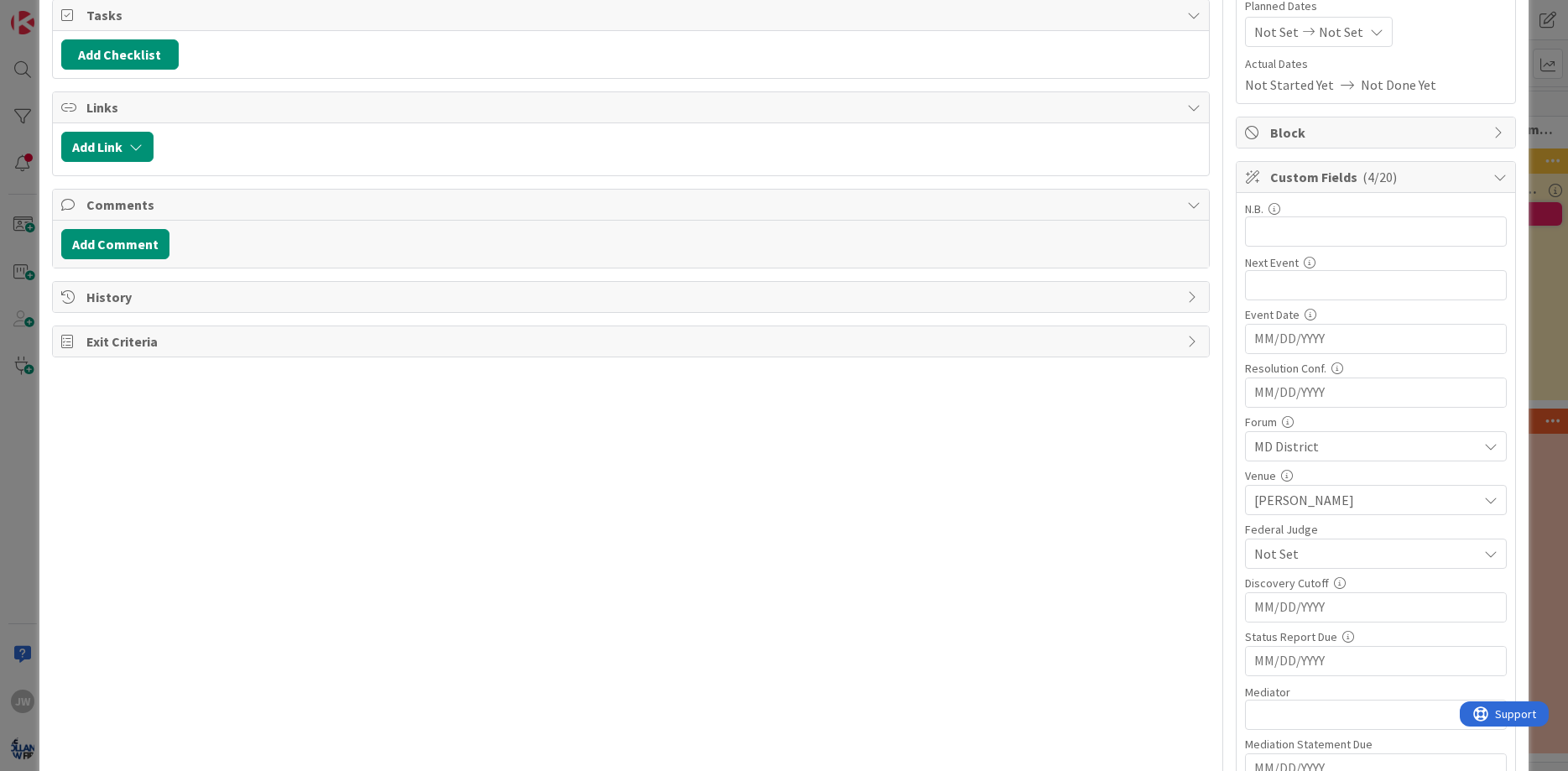
scroll to position [0, 0]
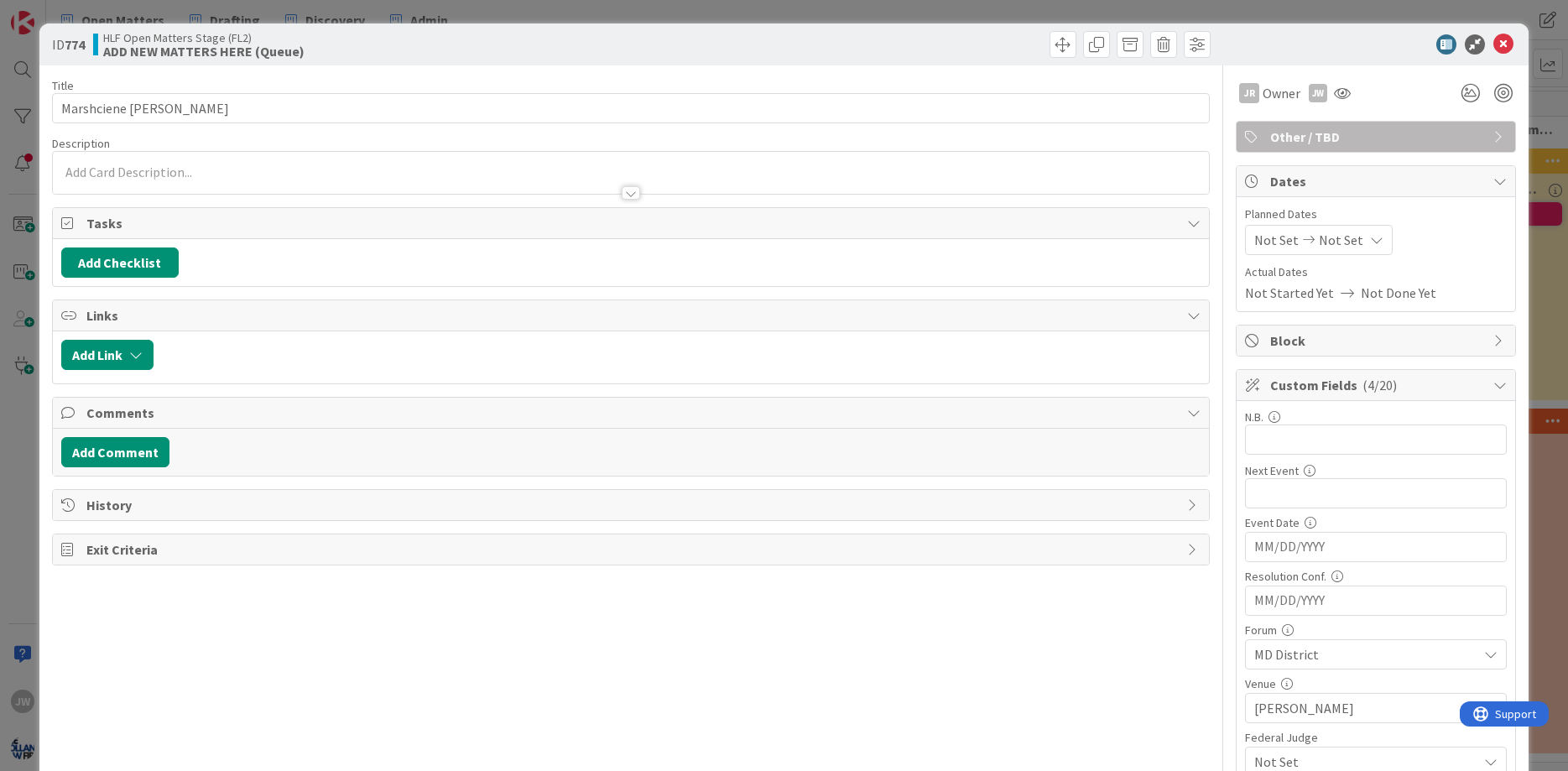
click at [1386, 142] on span "Other / TBD" at bounding box center [1377, 137] width 215 height 20
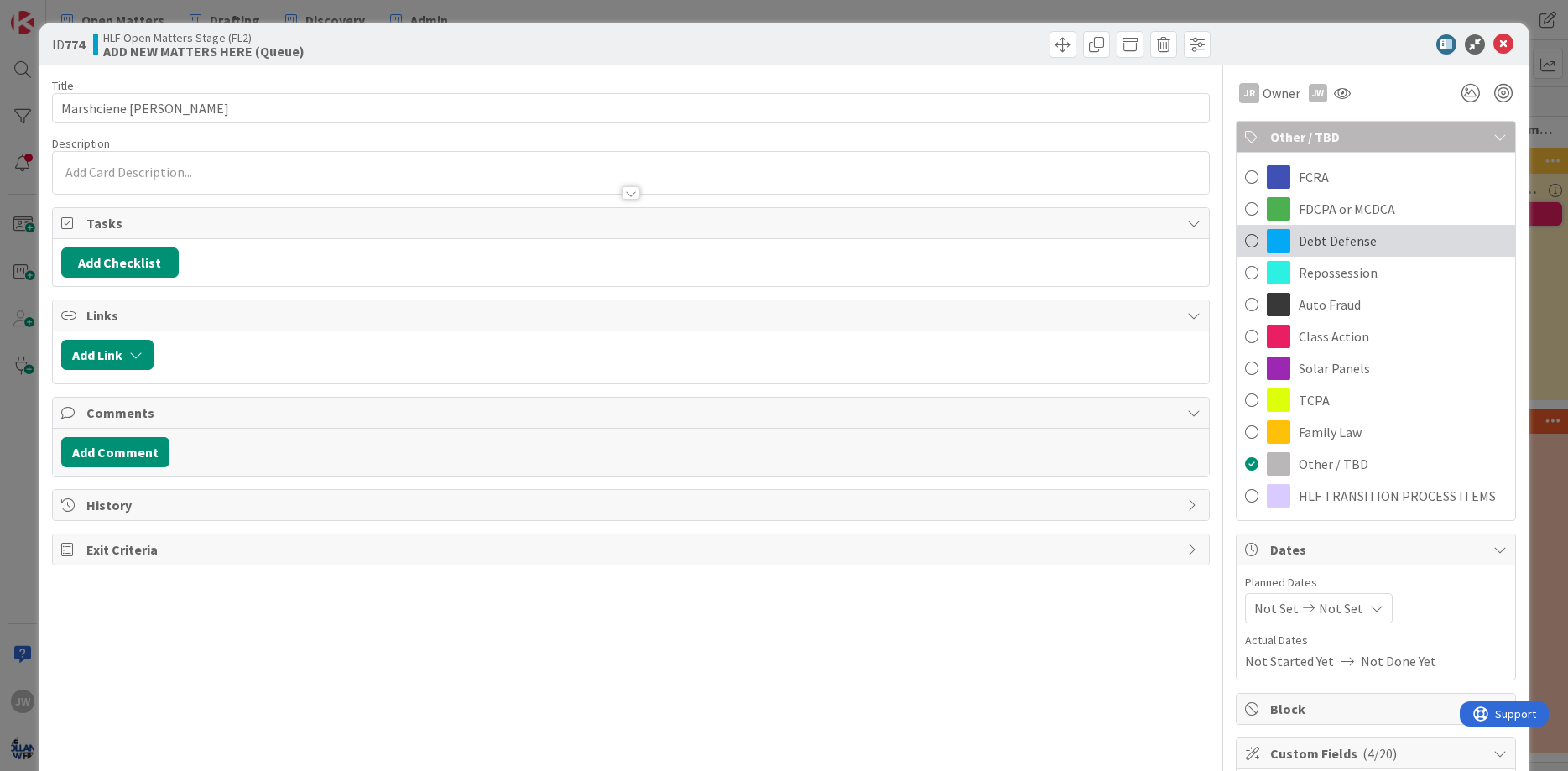
click at [1338, 246] on span "Debt Defense" at bounding box center [1337, 241] width 78 height 20
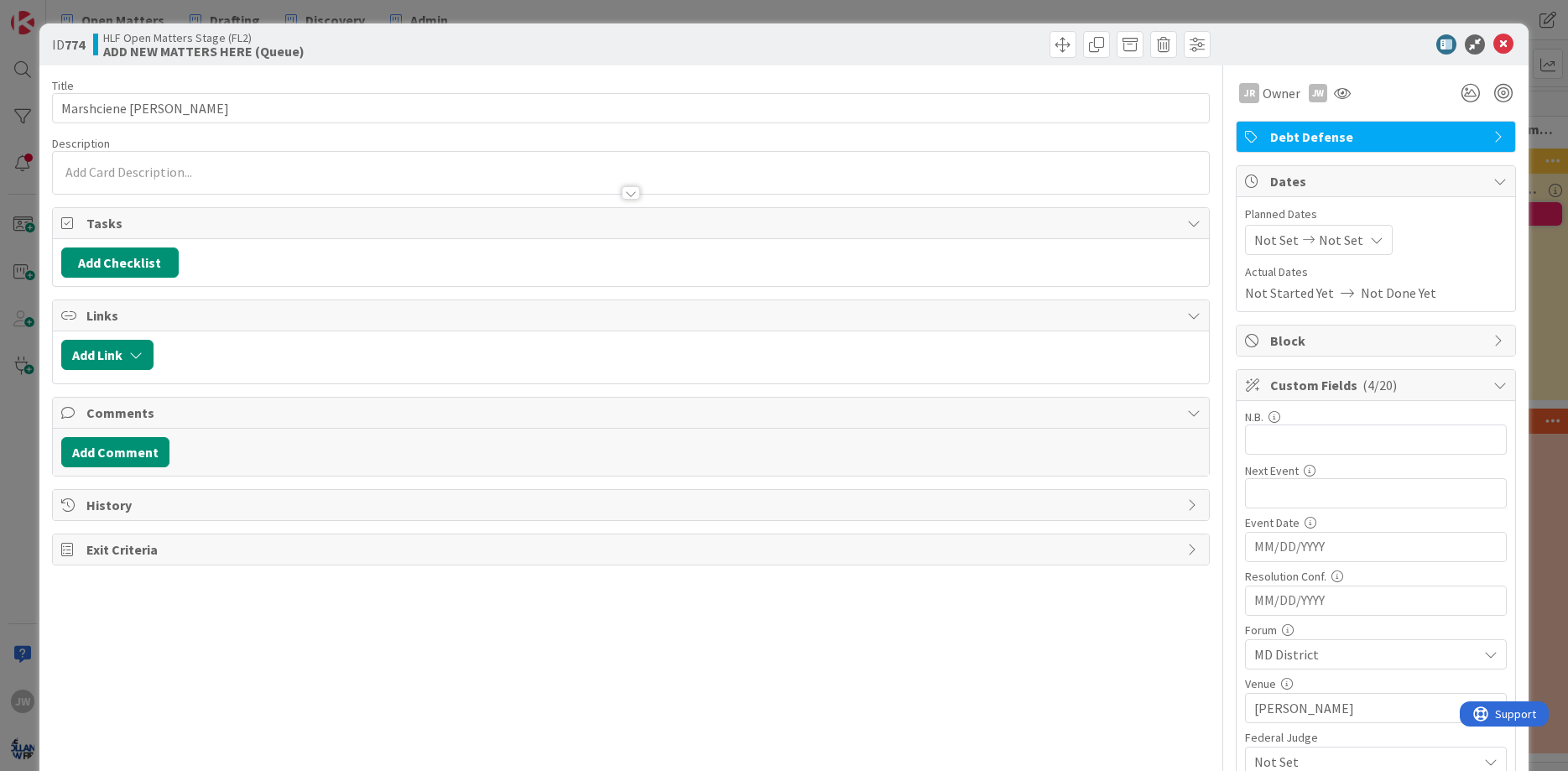
click at [1501, 41] on icon at bounding box center [1503, 45] width 20 height 20
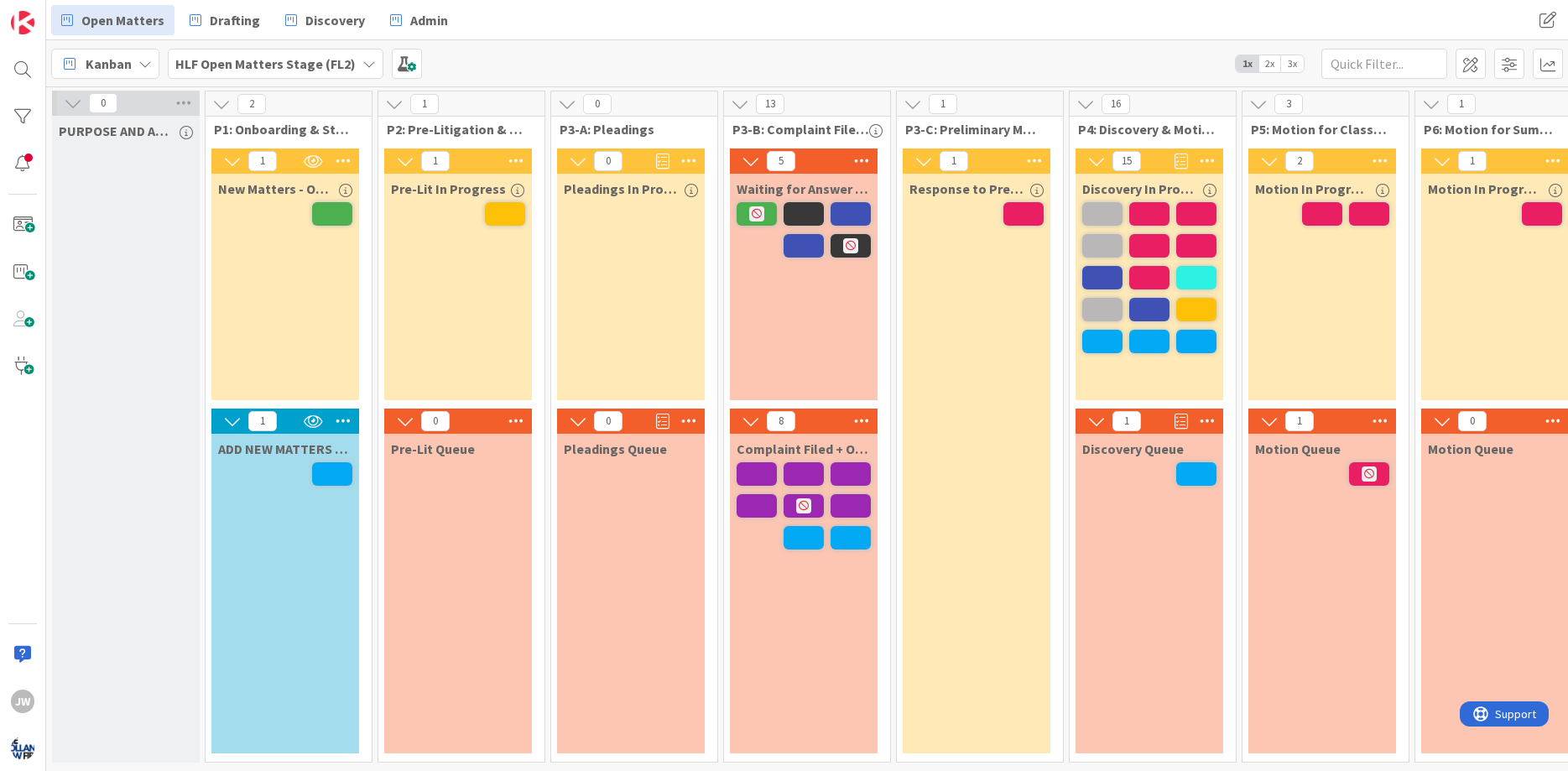
click at [1269, 66] on span "2x" at bounding box center [1269, 64] width 23 height 17
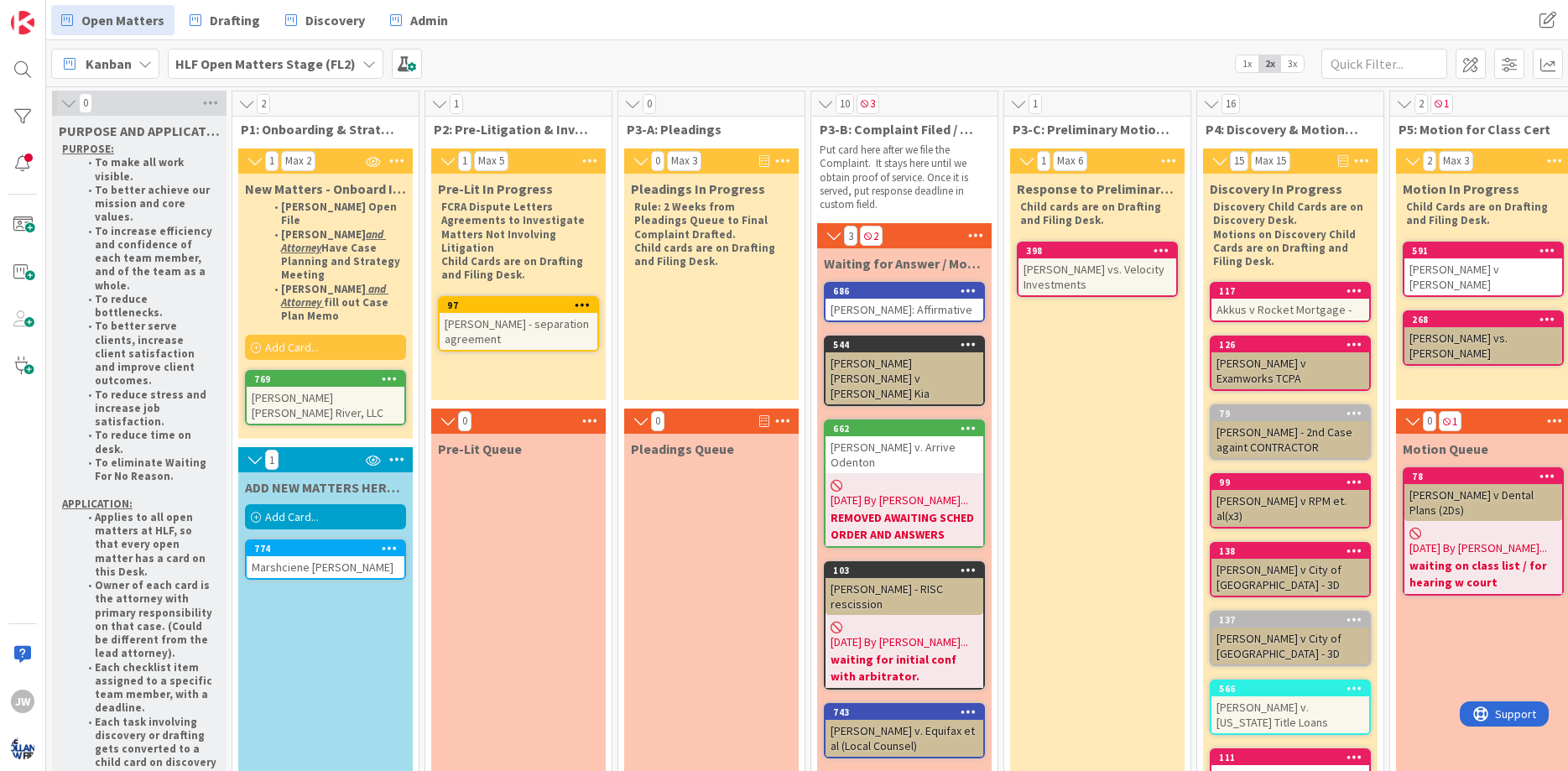
click at [1297, 67] on span "3x" at bounding box center [1291, 64] width 23 height 17
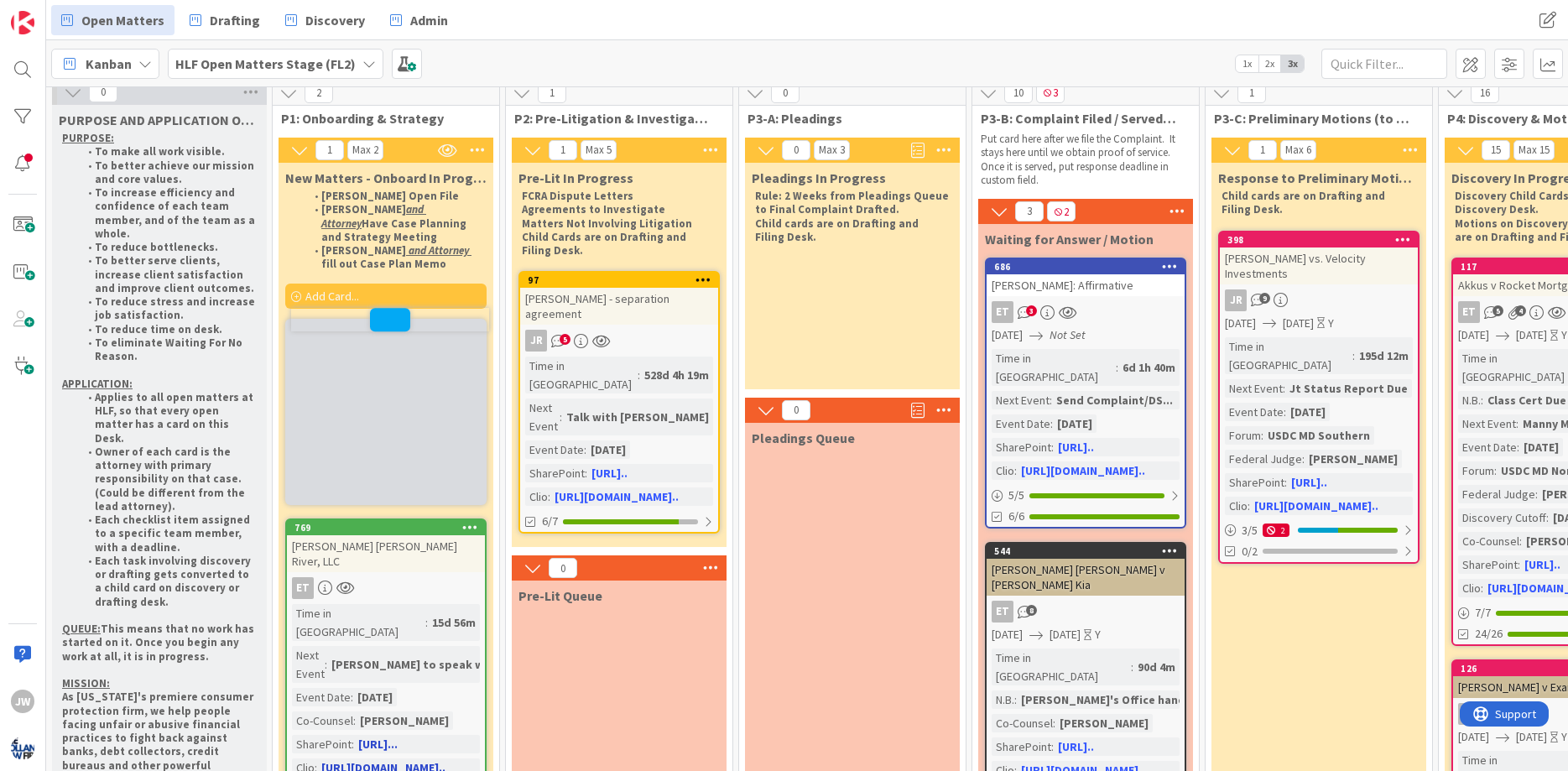
scroll to position [11, 0]
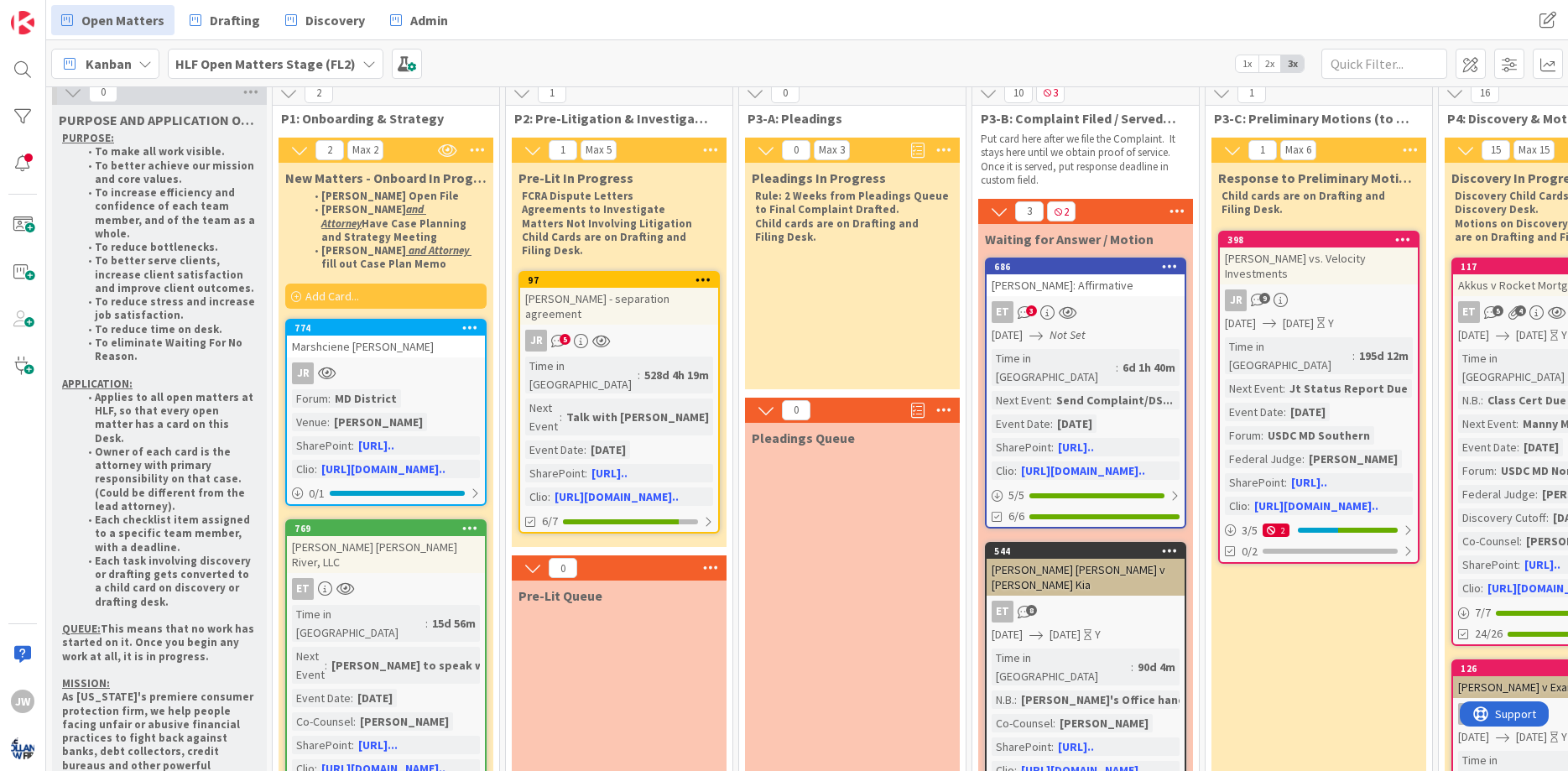
click at [295, 73] on span "HLF Open Matters Stage (FL2)" at bounding box center [266, 64] width 181 height 20
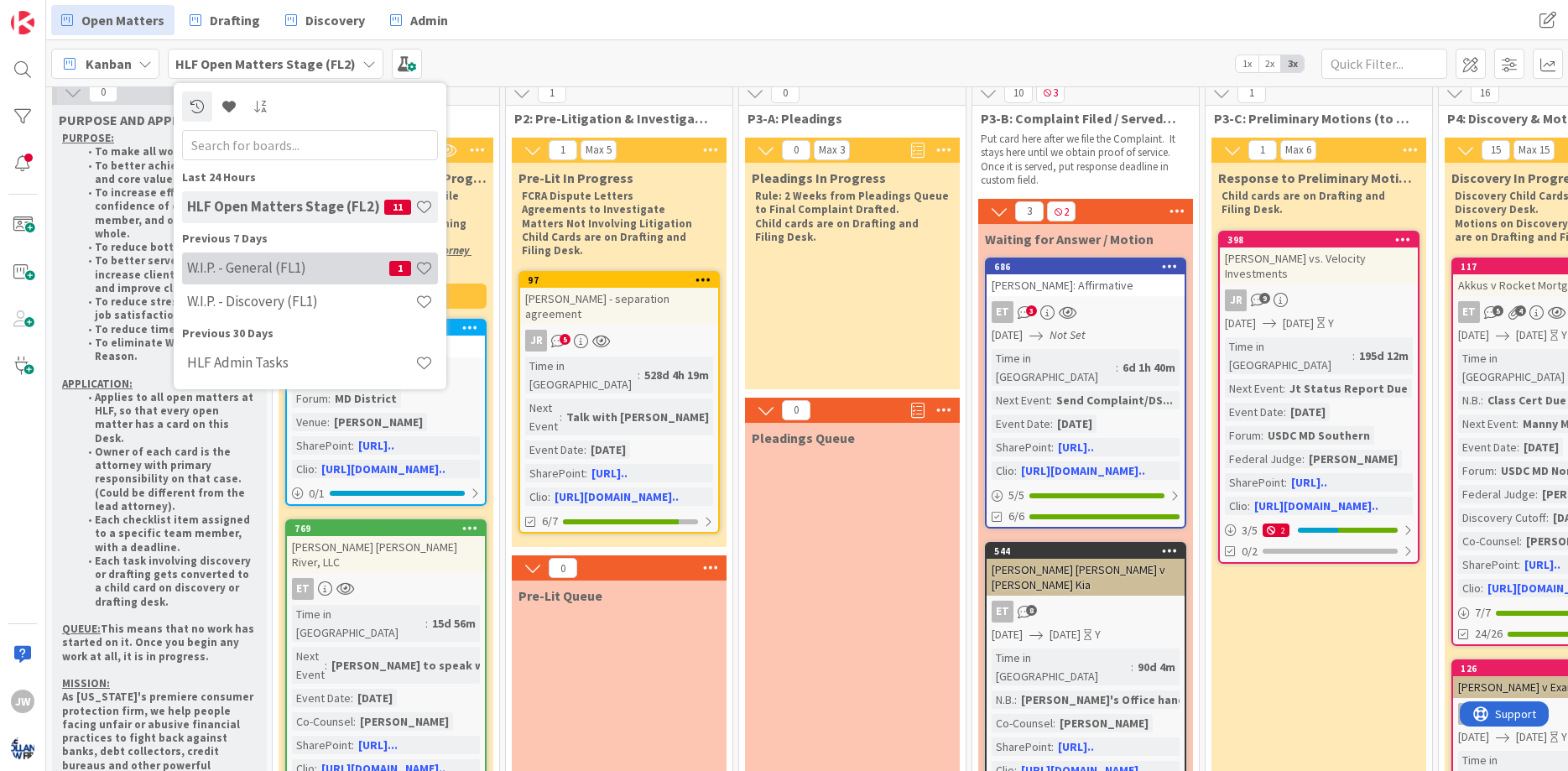
click at [229, 278] on div "W.I.P. - General (FL1) 1" at bounding box center [310, 269] width 256 height 32
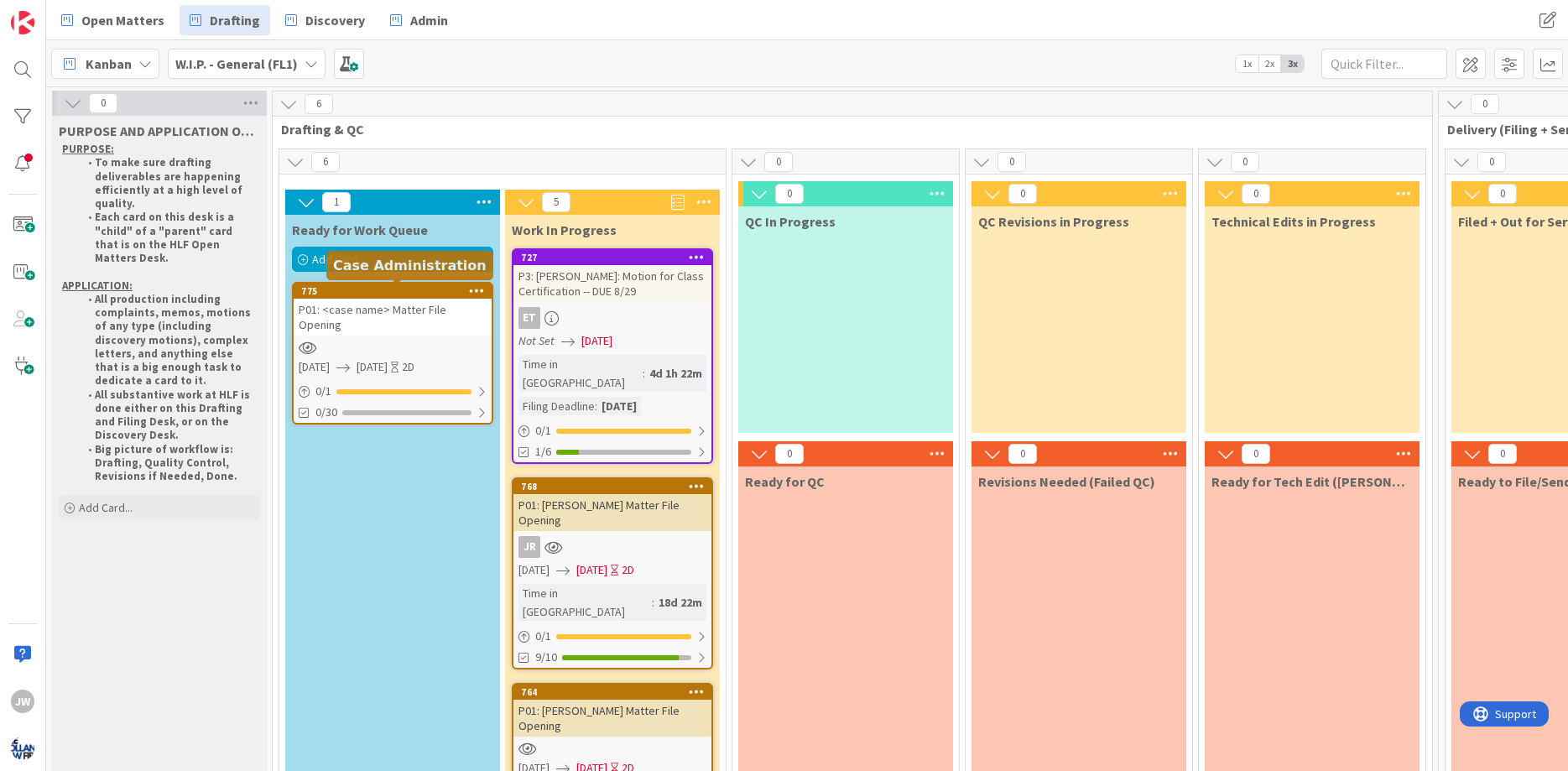
click at [404, 297] on div "775" at bounding box center [397, 292] width 190 height 12
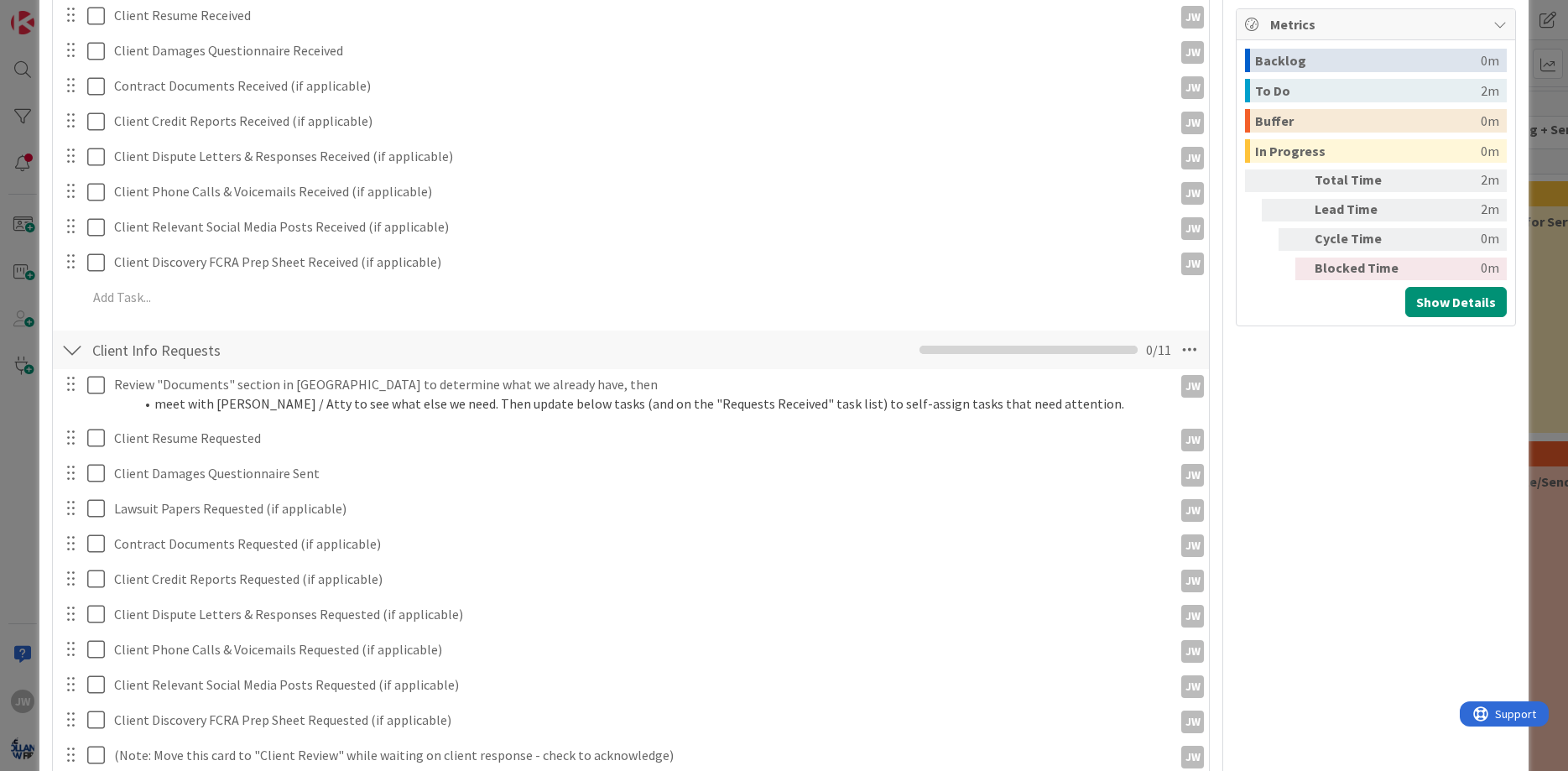
scroll to position [1357, 0]
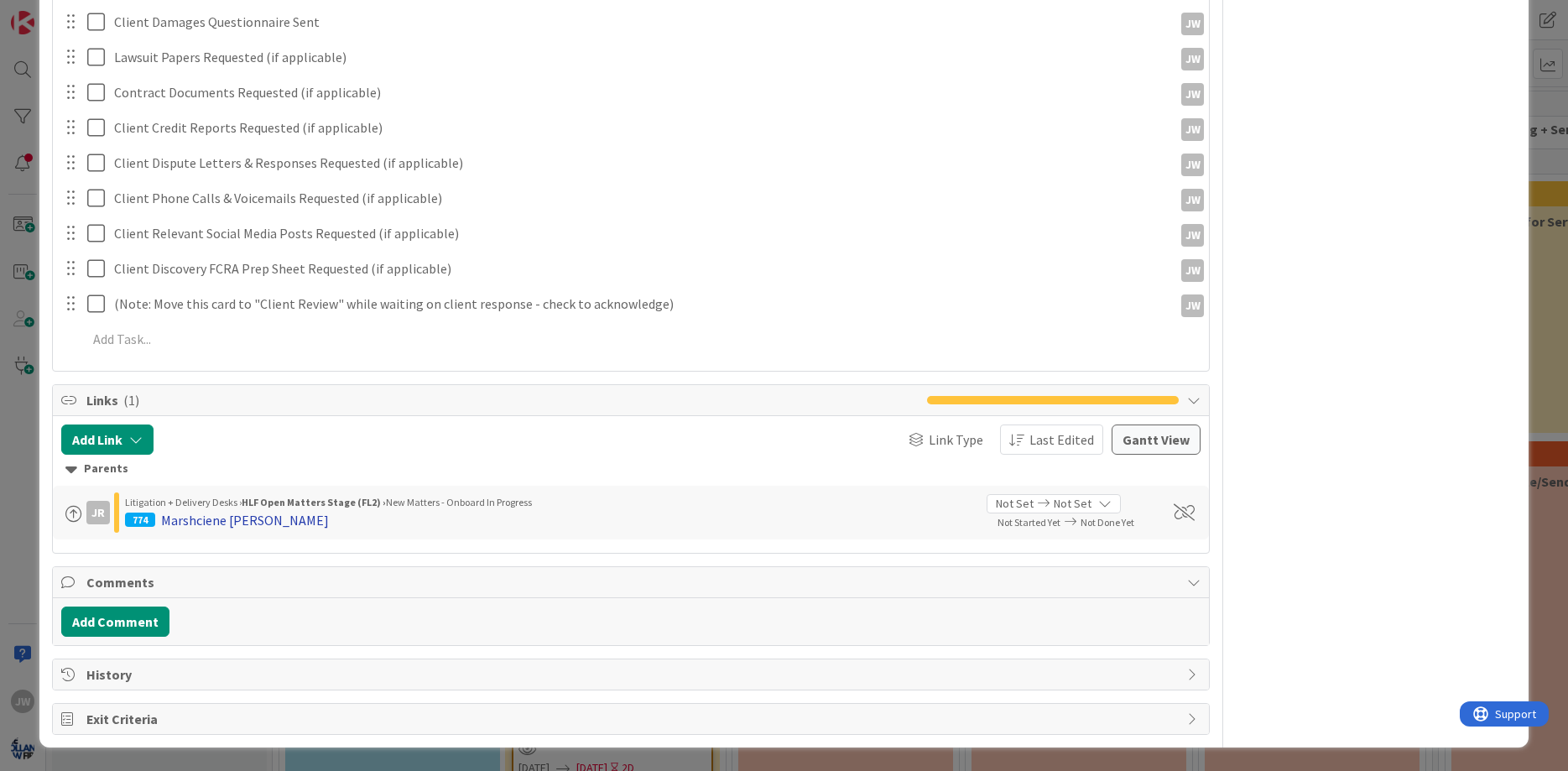
click at [182, 516] on div "Marshciene Hendrix" at bounding box center [244, 520] width 168 height 20
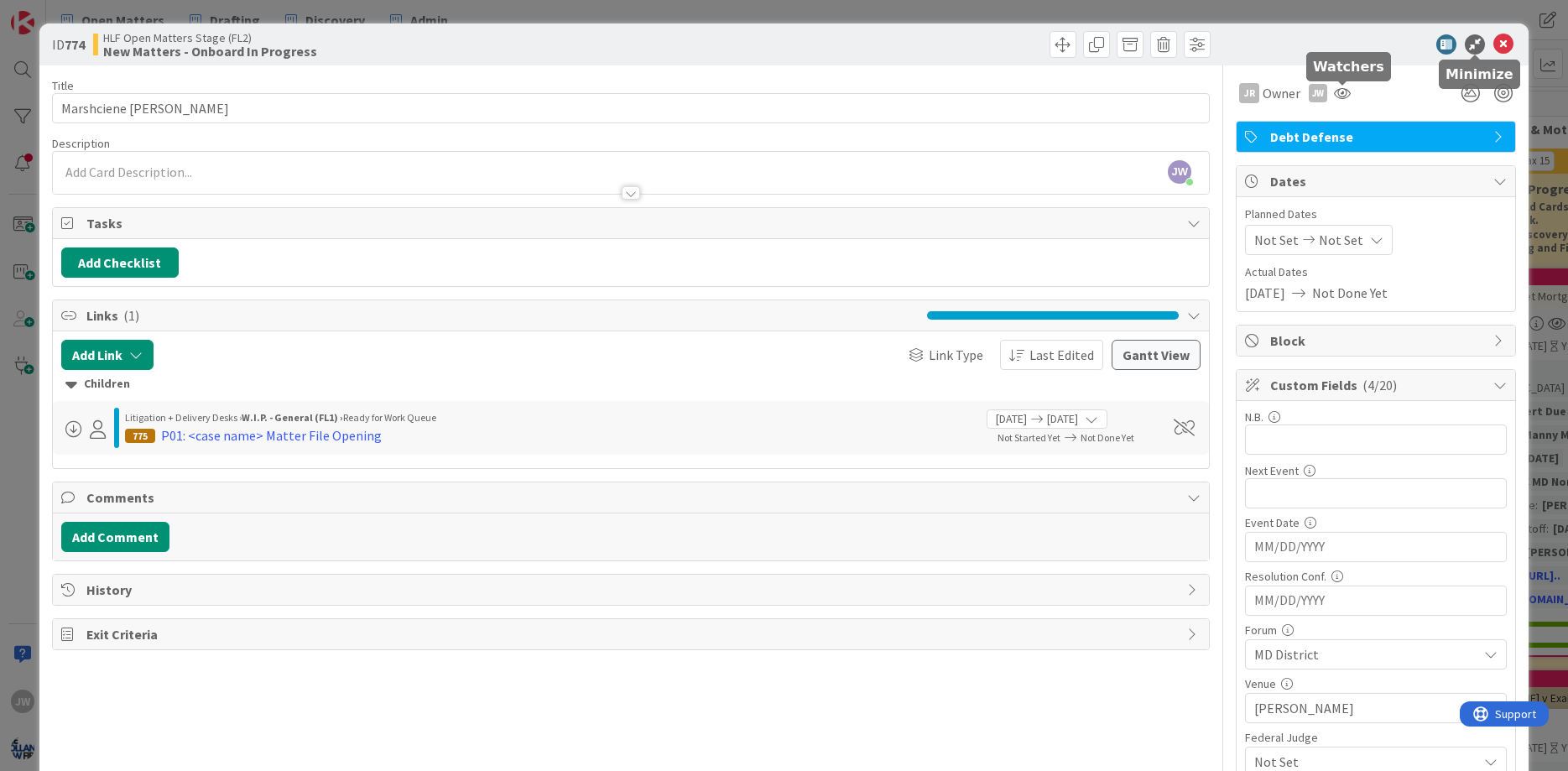
click at [1500, 43] on icon at bounding box center [1503, 45] width 20 height 20
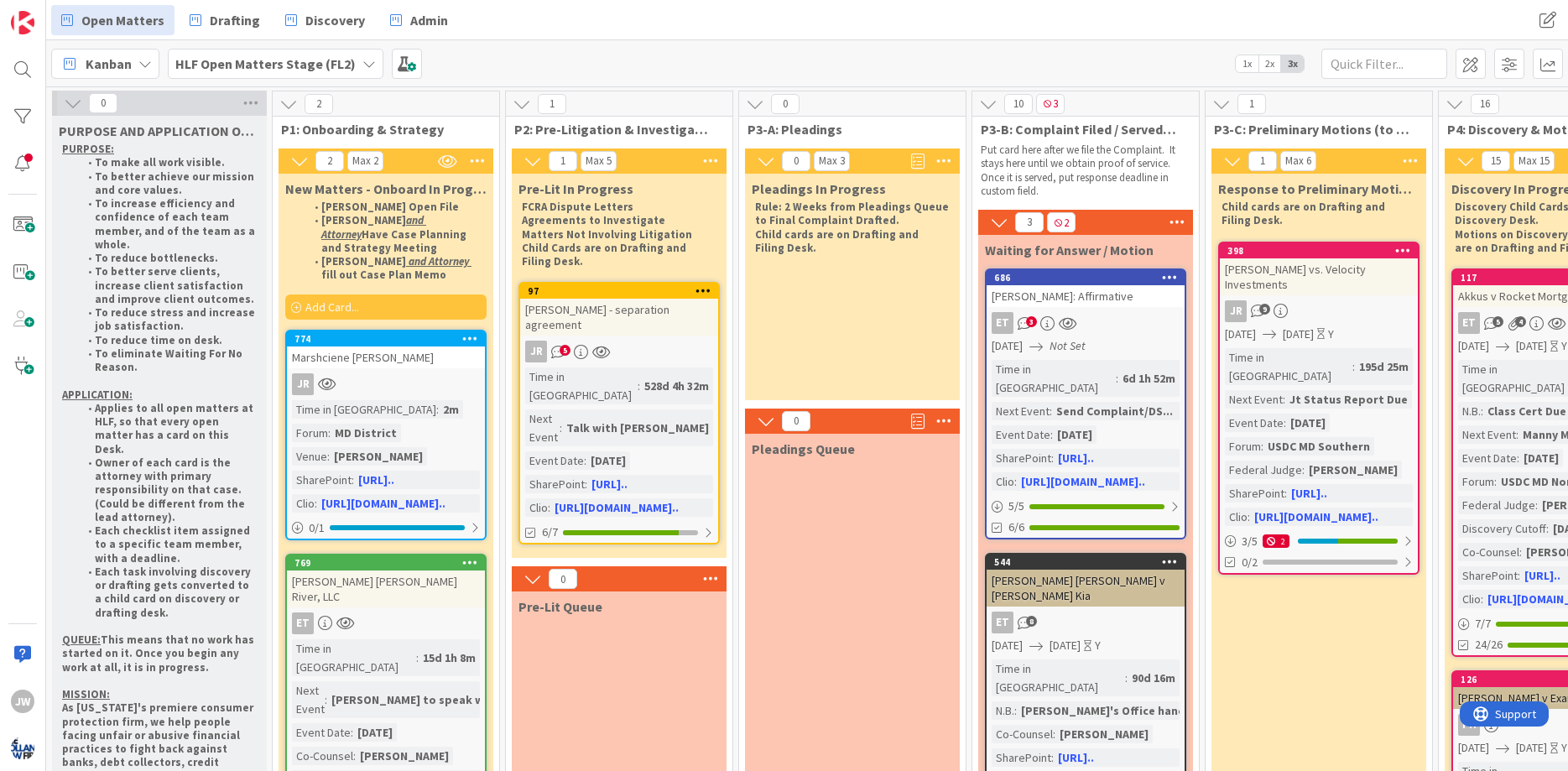
click at [229, 70] on b "HLF Open Matters Stage (FL2)" at bounding box center [266, 64] width 181 height 17
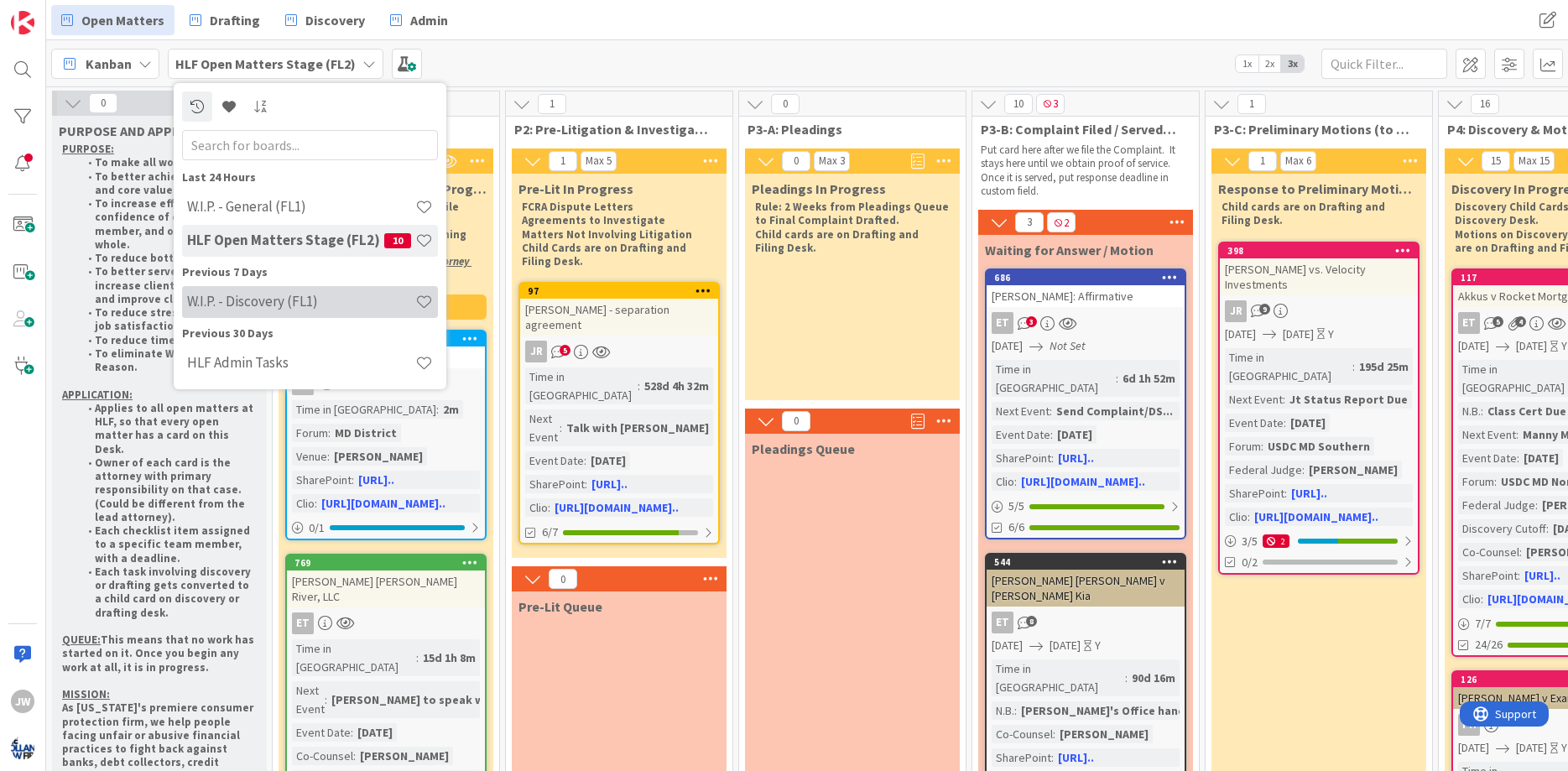
click at [320, 308] on h4 "W.I.P. - Discovery (FL1)" at bounding box center [302, 301] width 228 height 17
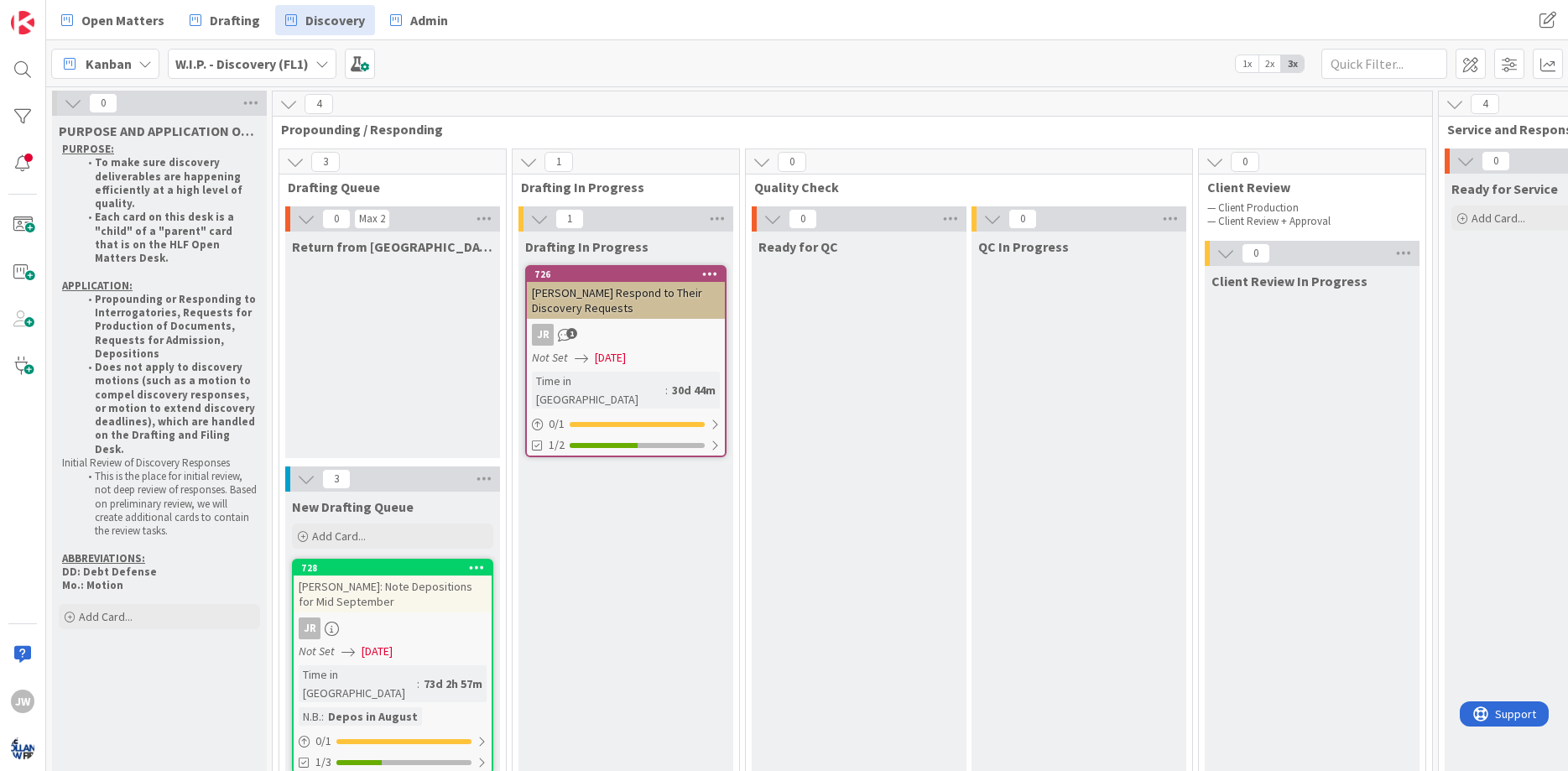
click at [268, 69] on b "W.I.P. - Discovery (FL1)" at bounding box center [242, 64] width 133 height 17
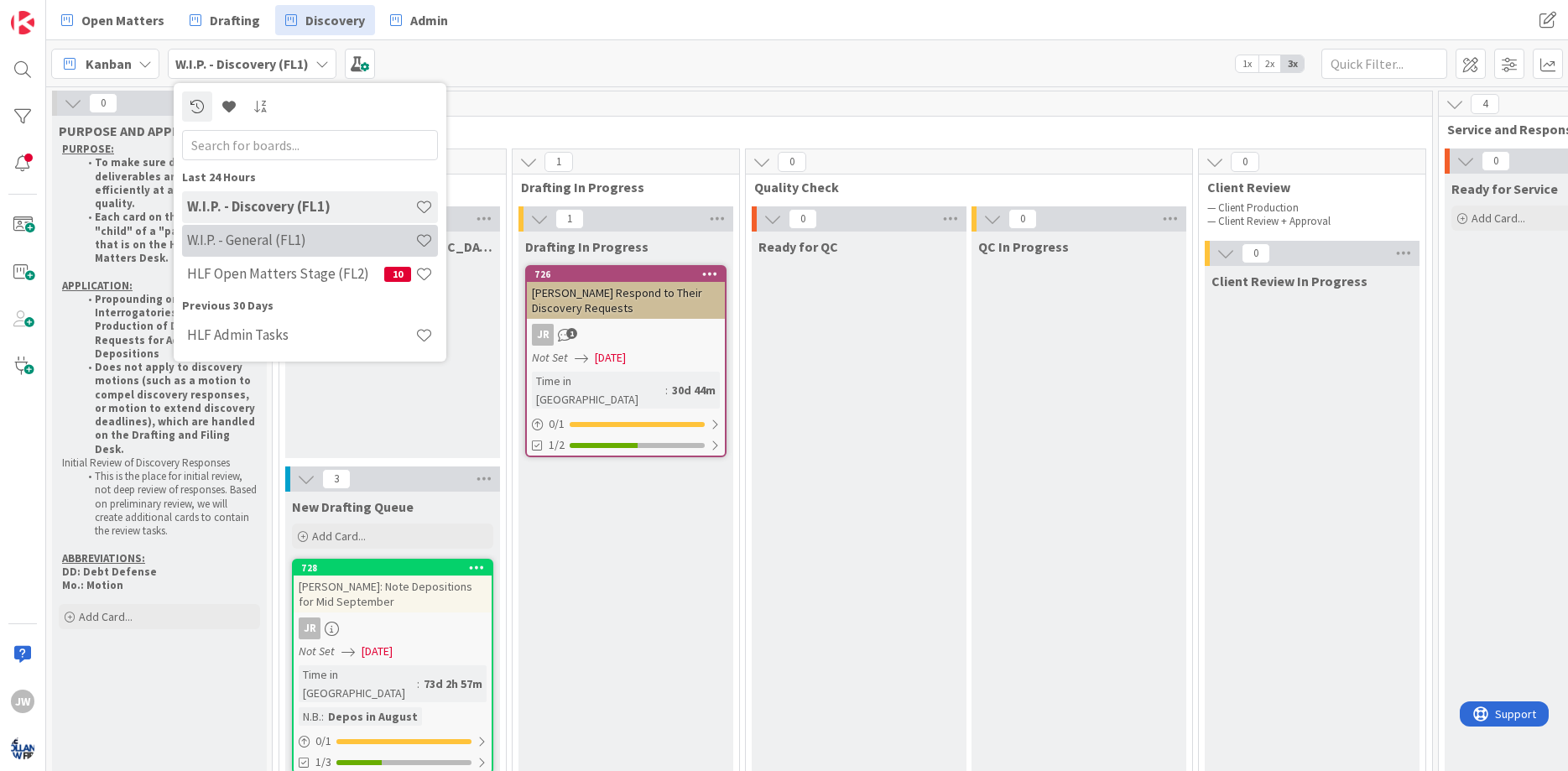
click at [277, 234] on h4 "W.I.P. - General (FL1)" at bounding box center [302, 239] width 228 height 17
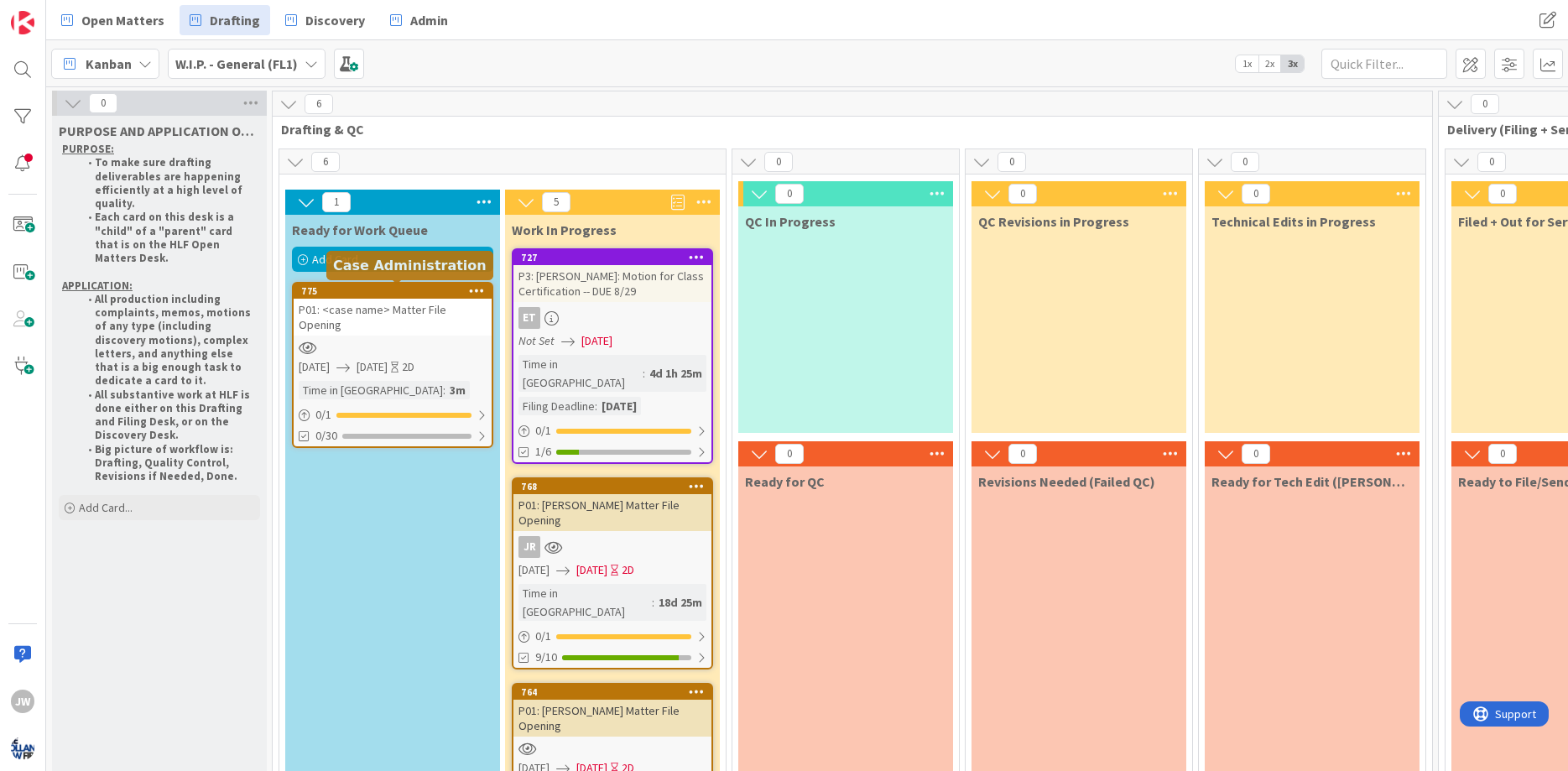
click at [413, 295] on div "775" at bounding box center [397, 292] width 190 height 12
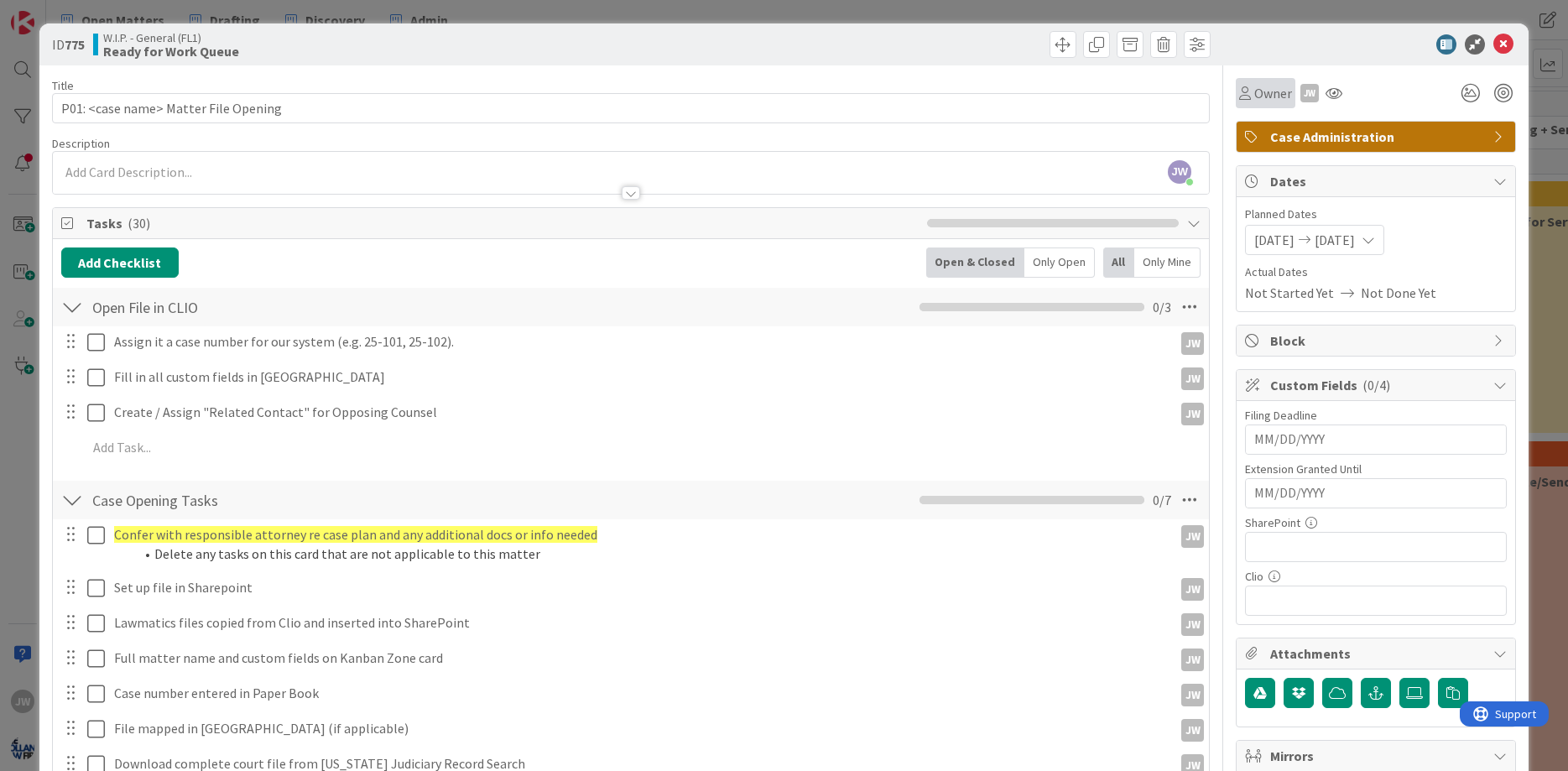
click at [1280, 95] on span "Owner" at bounding box center [1272, 93] width 38 height 20
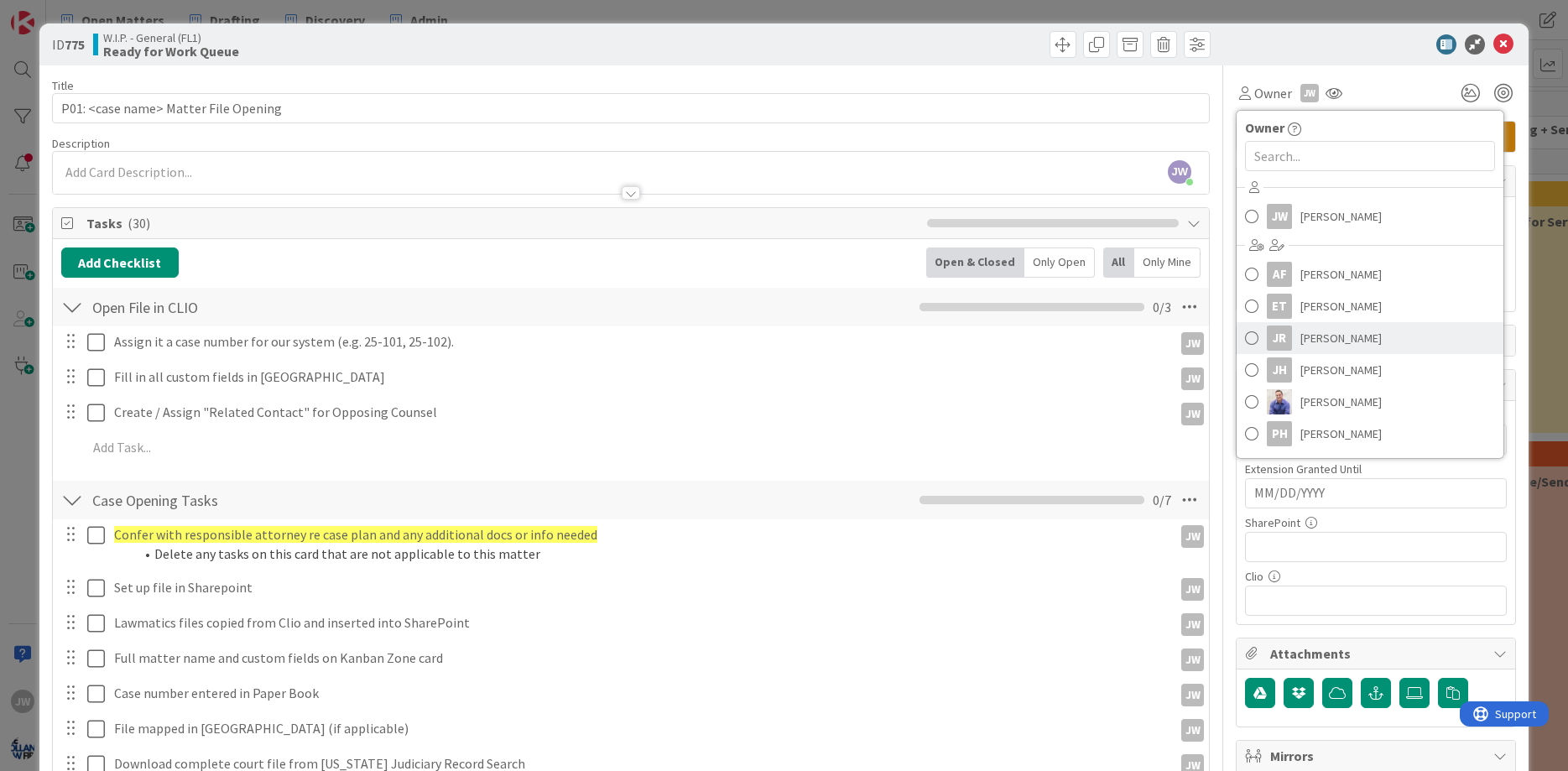
click at [1329, 332] on span "Jessica Russell" at bounding box center [1341, 337] width 81 height 25
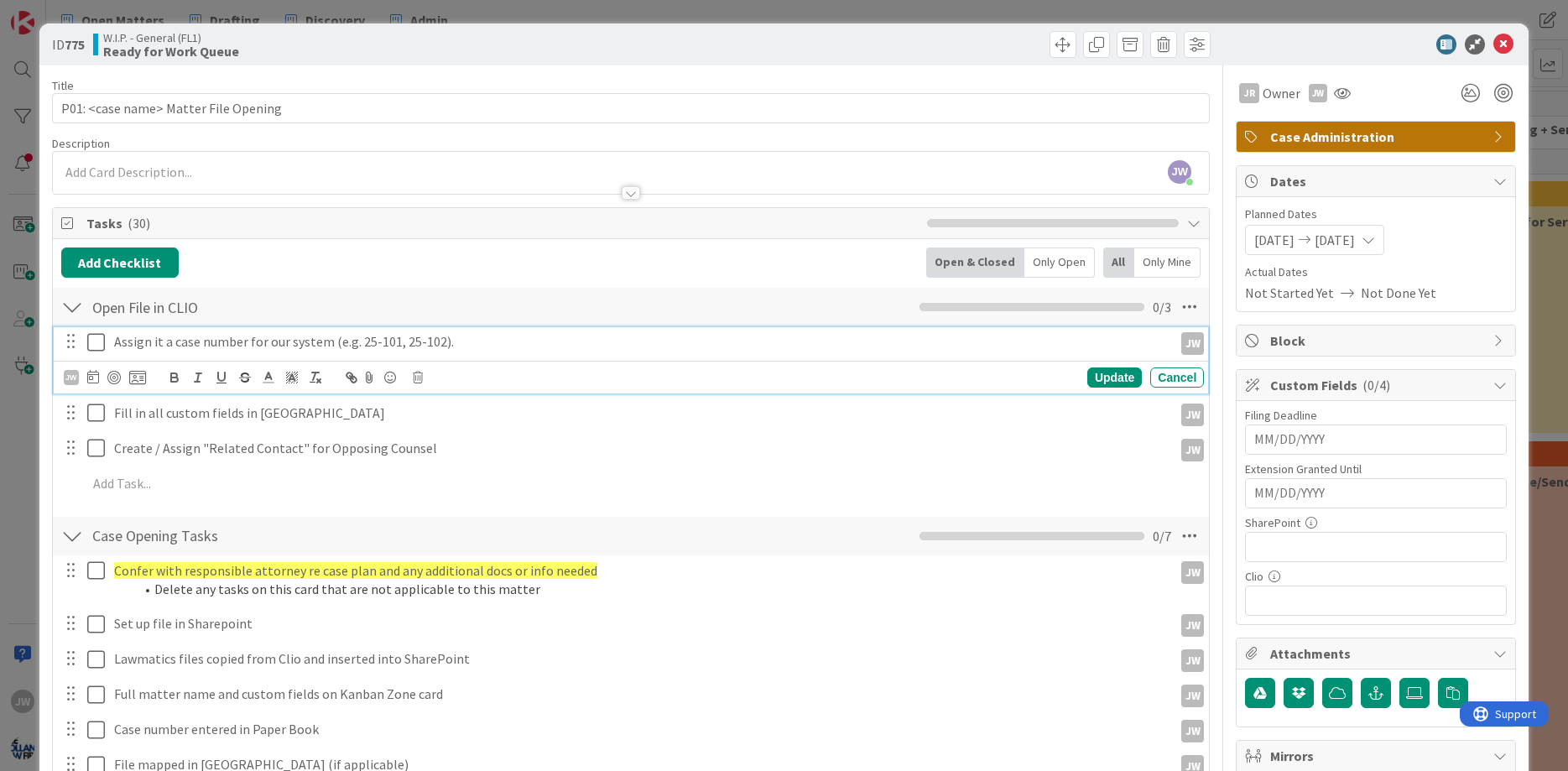
click at [100, 342] on icon at bounding box center [96, 342] width 18 height 20
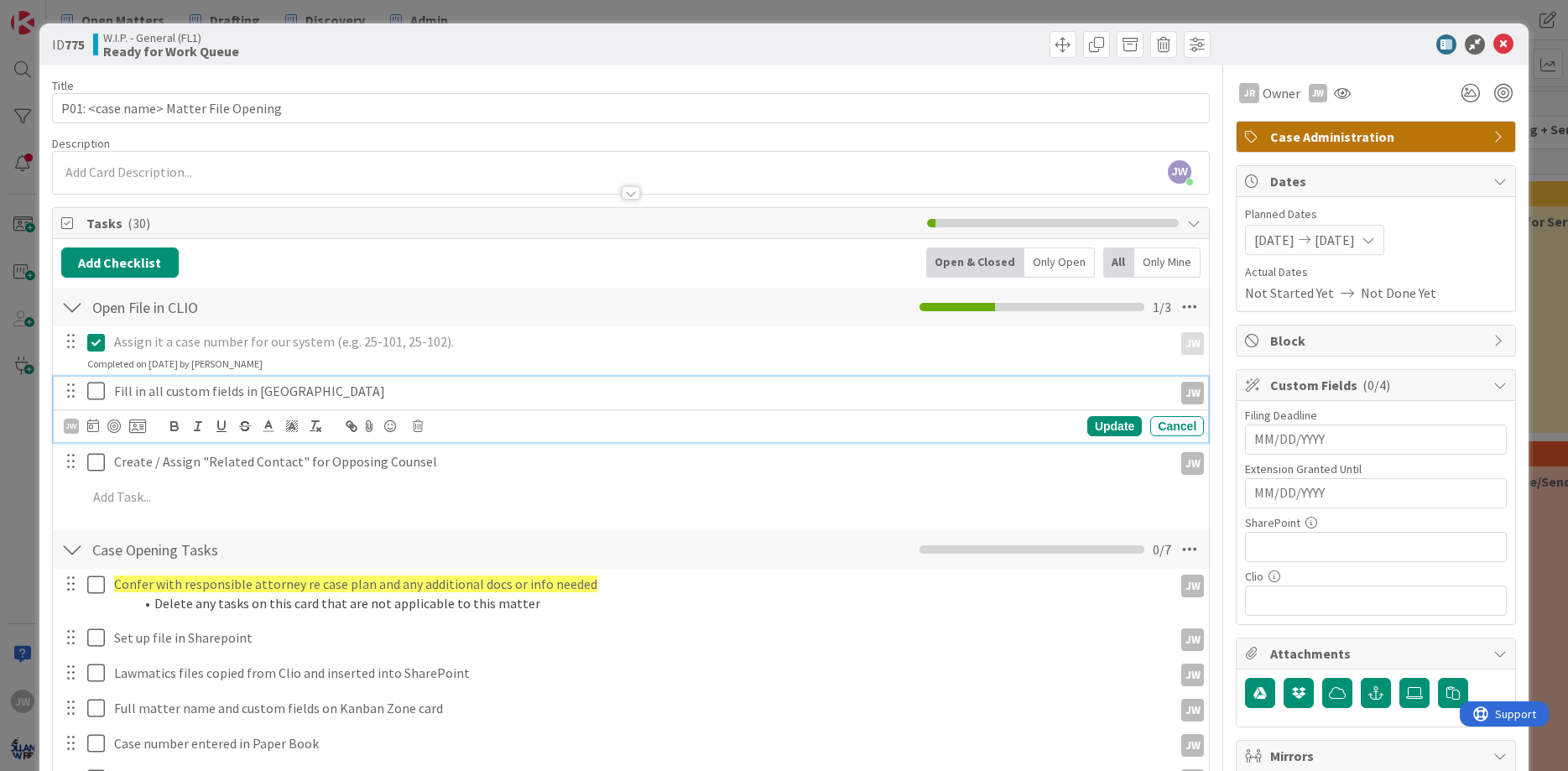
click at [100, 387] on icon at bounding box center [96, 391] width 18 height 20
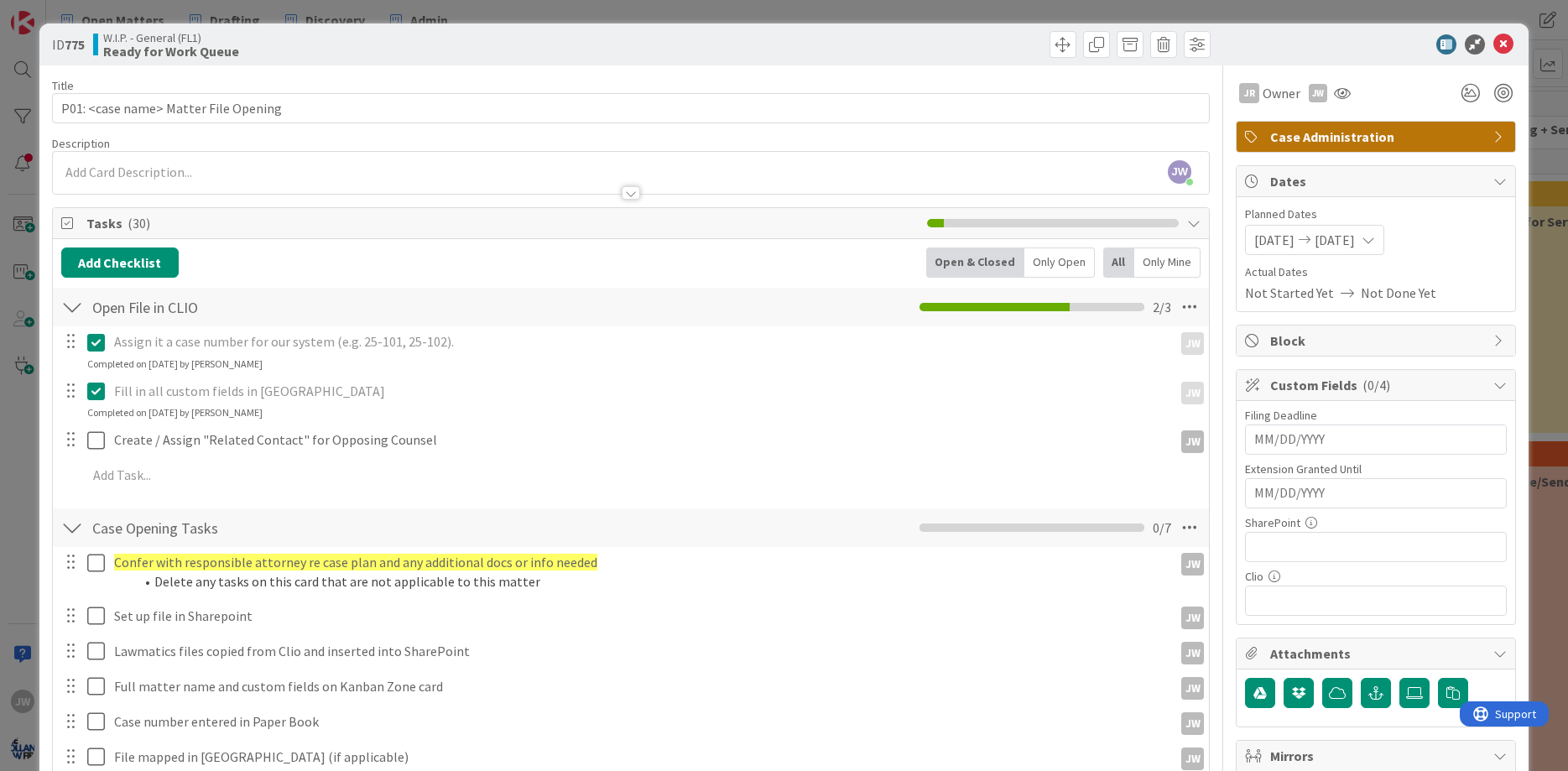
scroll to position [201, 0]
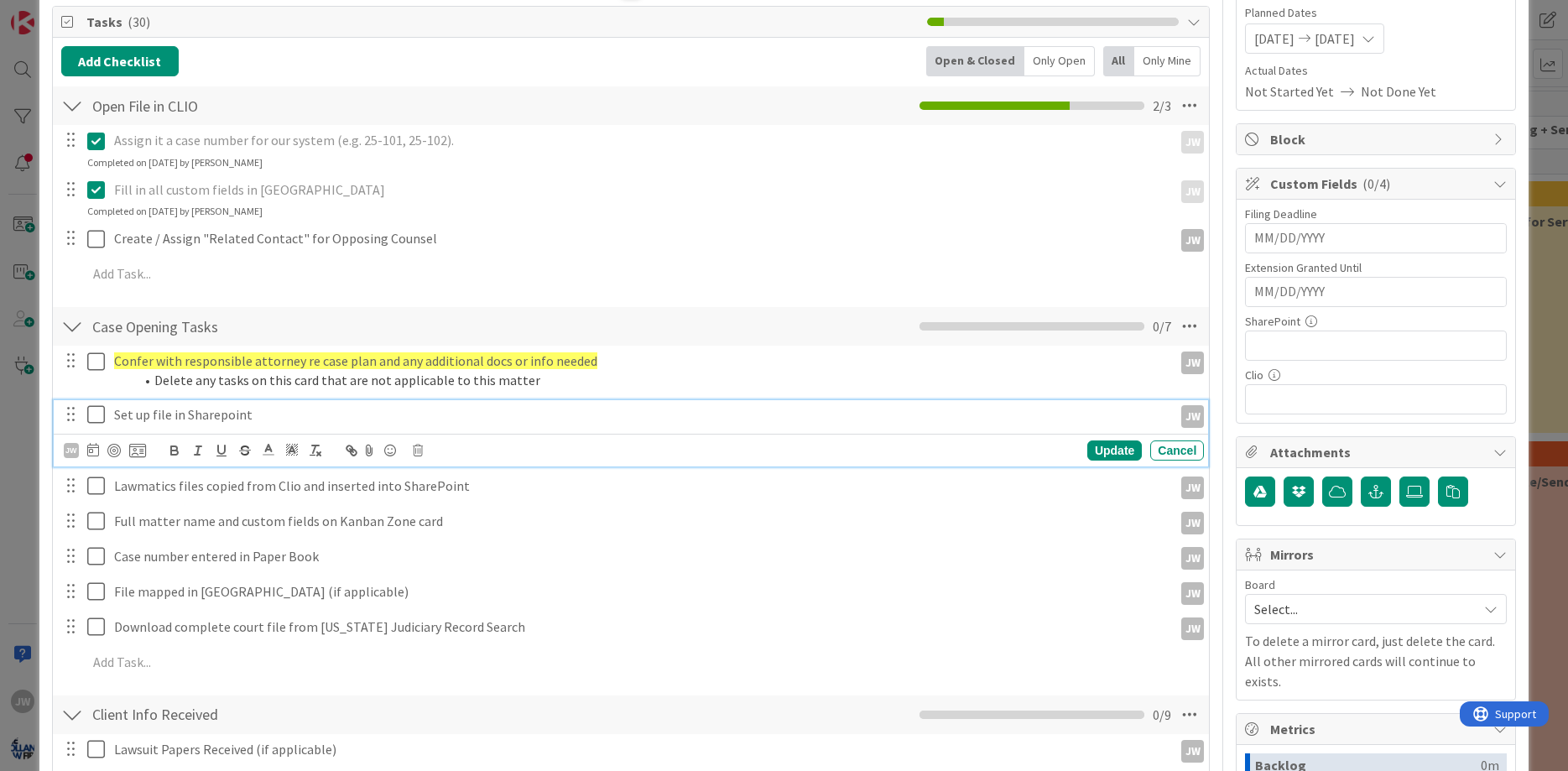
click at [99, 417] on icon at bounding box center [96, 415] width 18 height 20
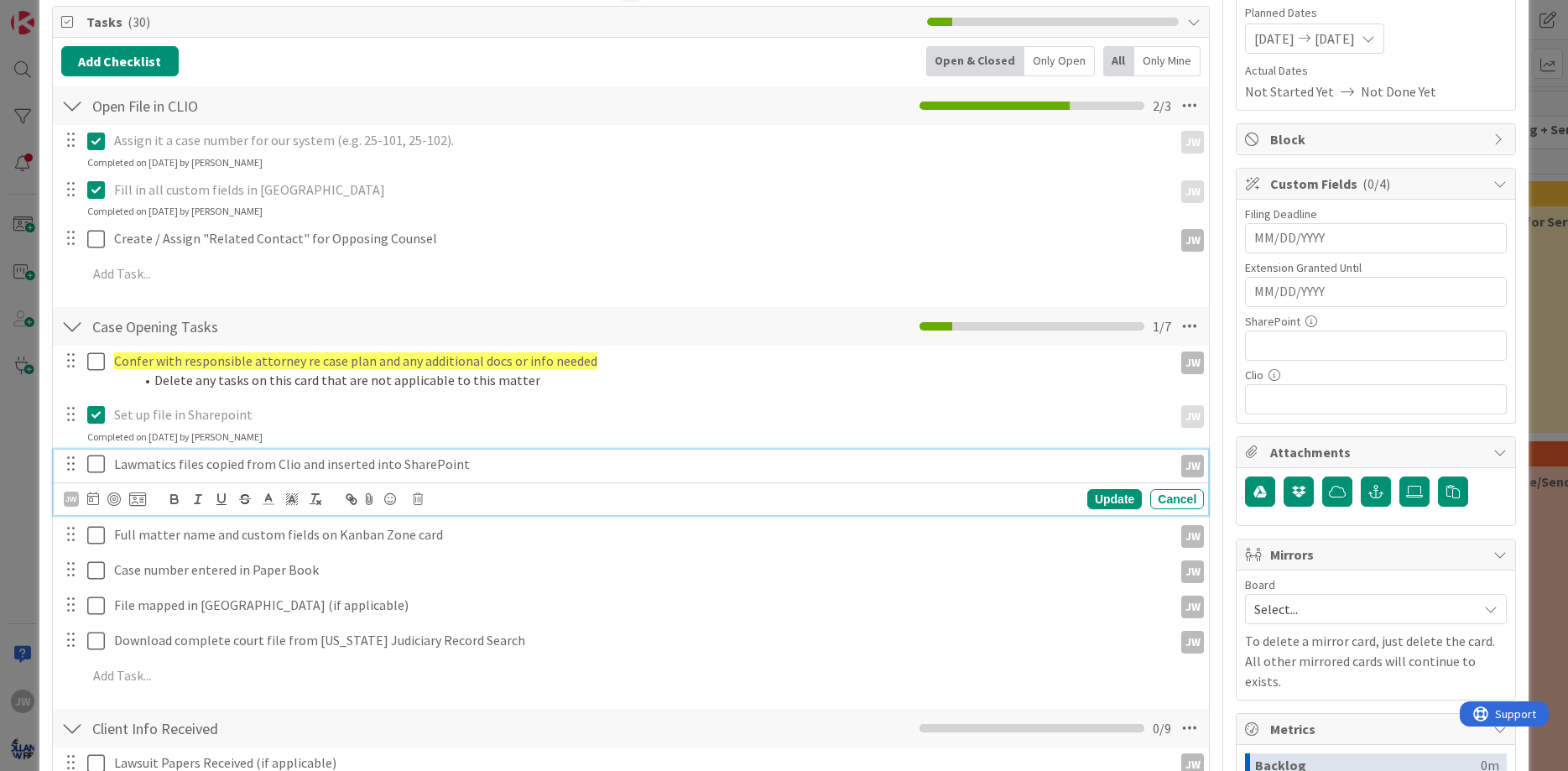
click at [99, 459] on icon at bounding box center [96, 464] width 18 height 20
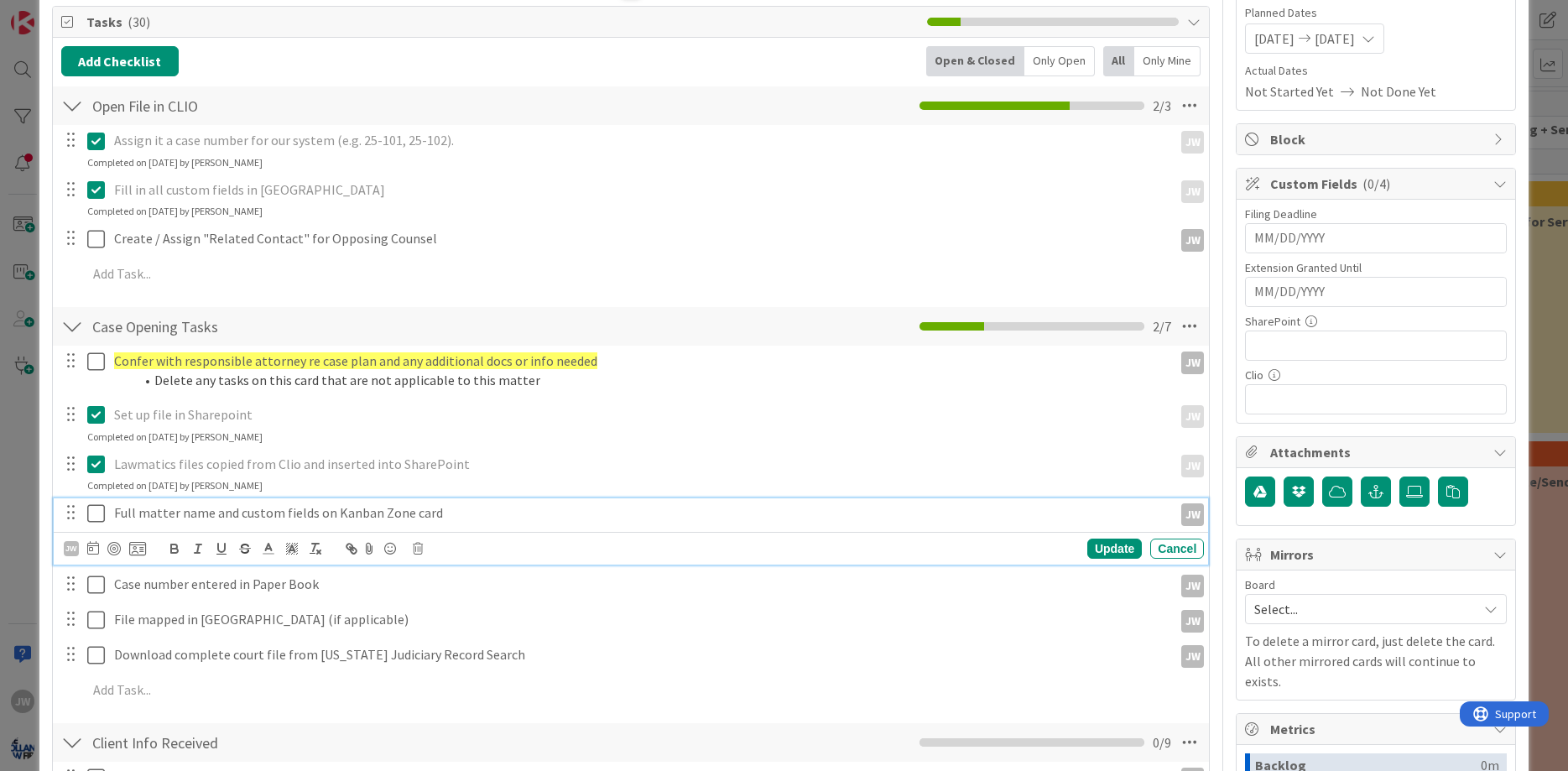
click at [102, 509] on icon at bounding box center [96, 513] width 18 height 20
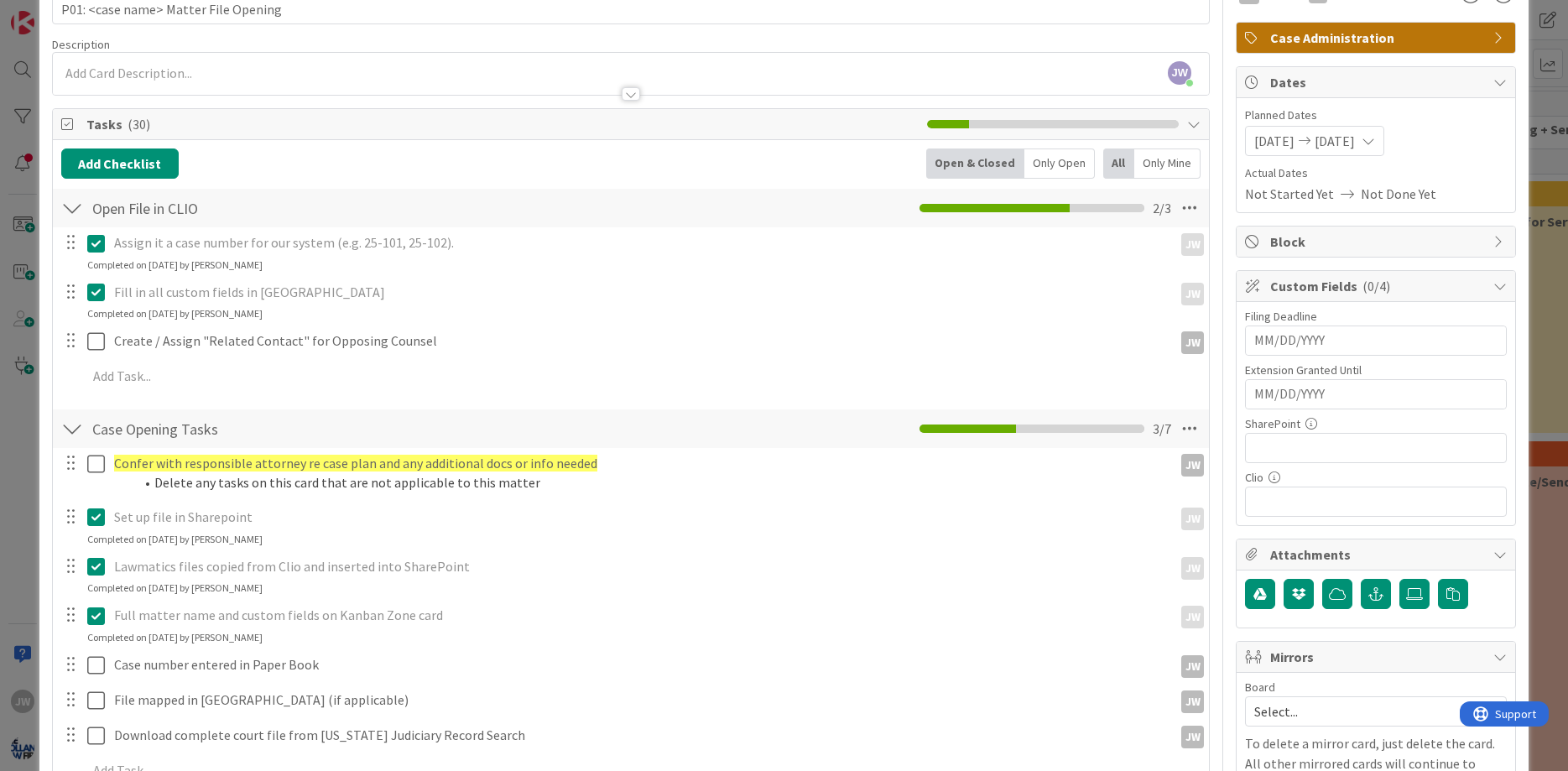
scroll to position [0, 0]
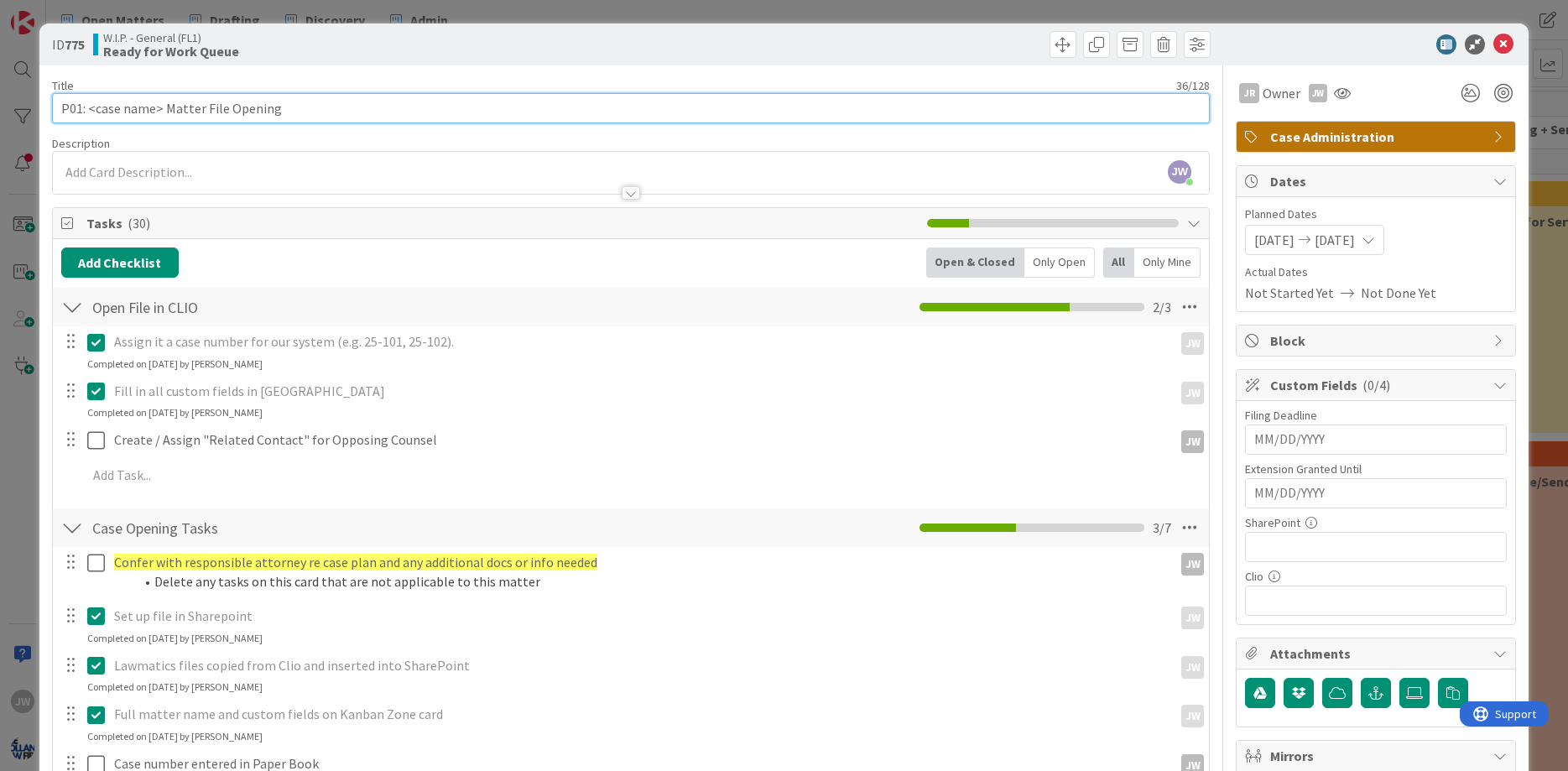
drag, startPoint x: 160, startPoint y: 112, endPoint x: 89, endPoint y: 108, distance: 71.1
click at [89, 108] on input "P01: <case name> Matter File Opening" at bounding box center [631, 108] width 1158 height 30
drag, startPoint x: 89, startPoint y: 108, endPoint x: 159, endPoint y: 106, distance: 70.0
click at [159, 106] on input "P01: <case name> Matter File Opening" at bounding box center [631, 108] width 1158 height 30
type input "P01: Marshciene Hedrix Matter File Opening"
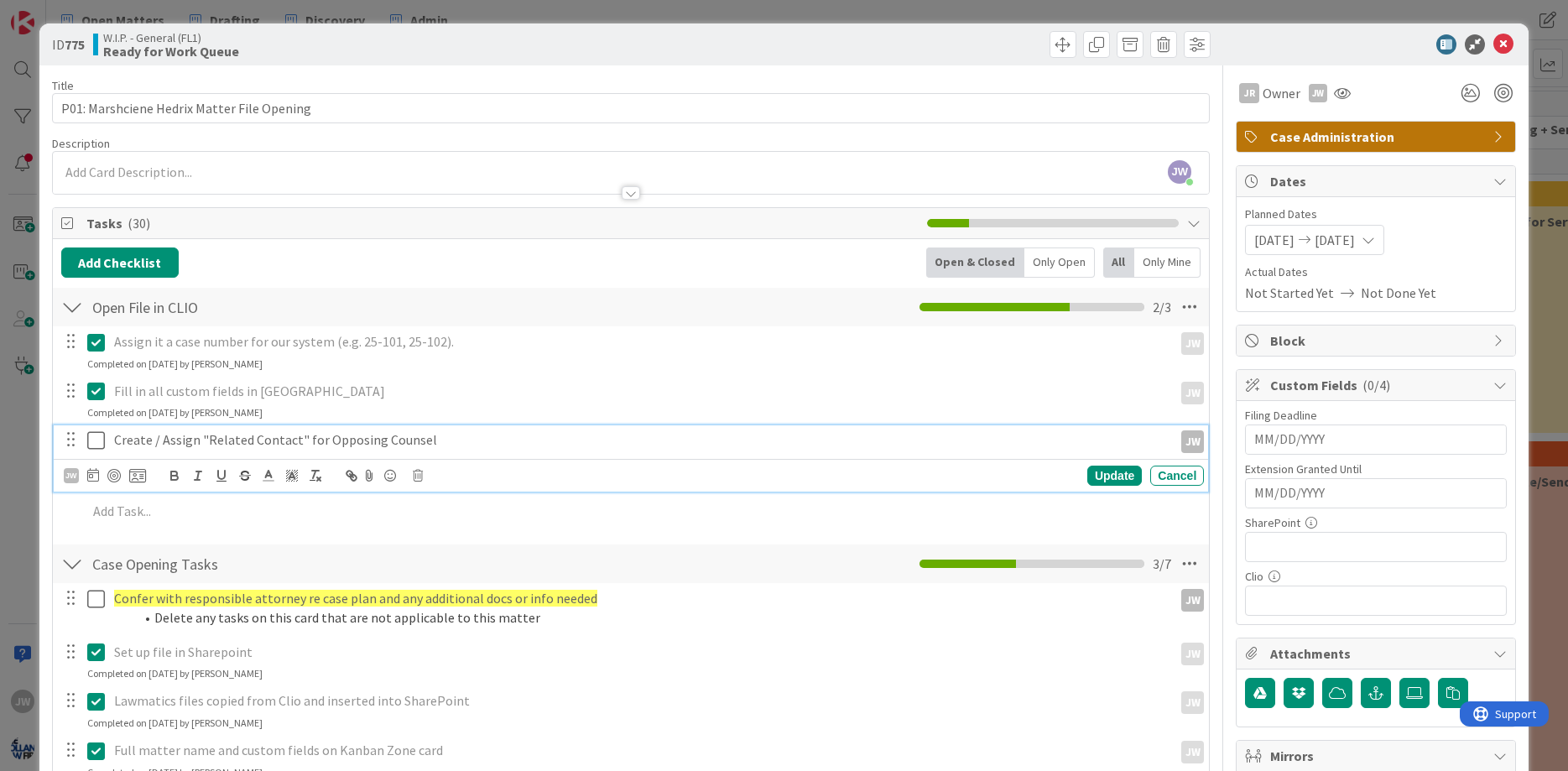
click at [94, 441] on icon at bounding box center [96, 441] width 18 height 20
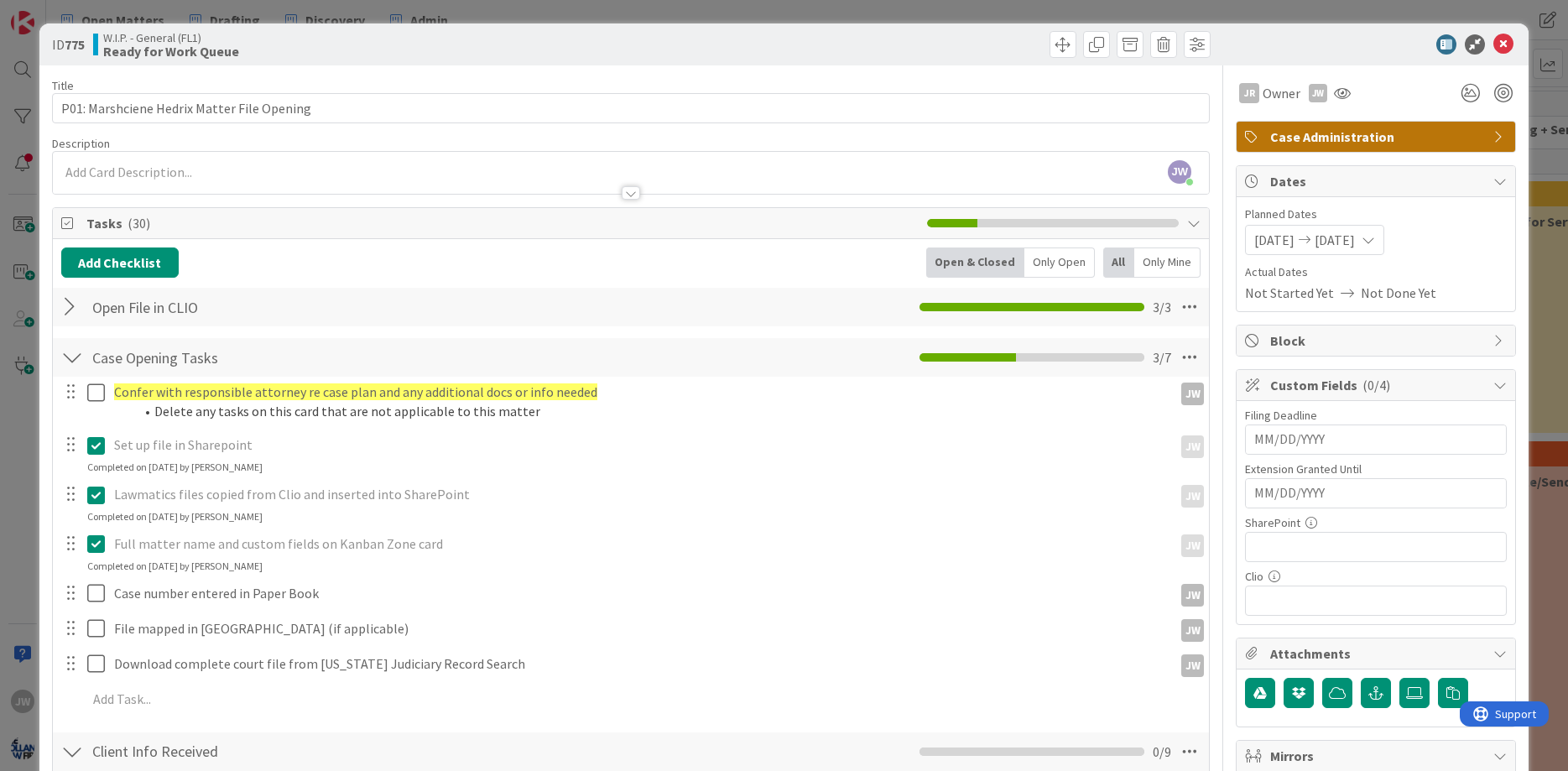
scroll to position [201, 0]
